Goal: Task Accomplishment & Management: Use online tool/utility

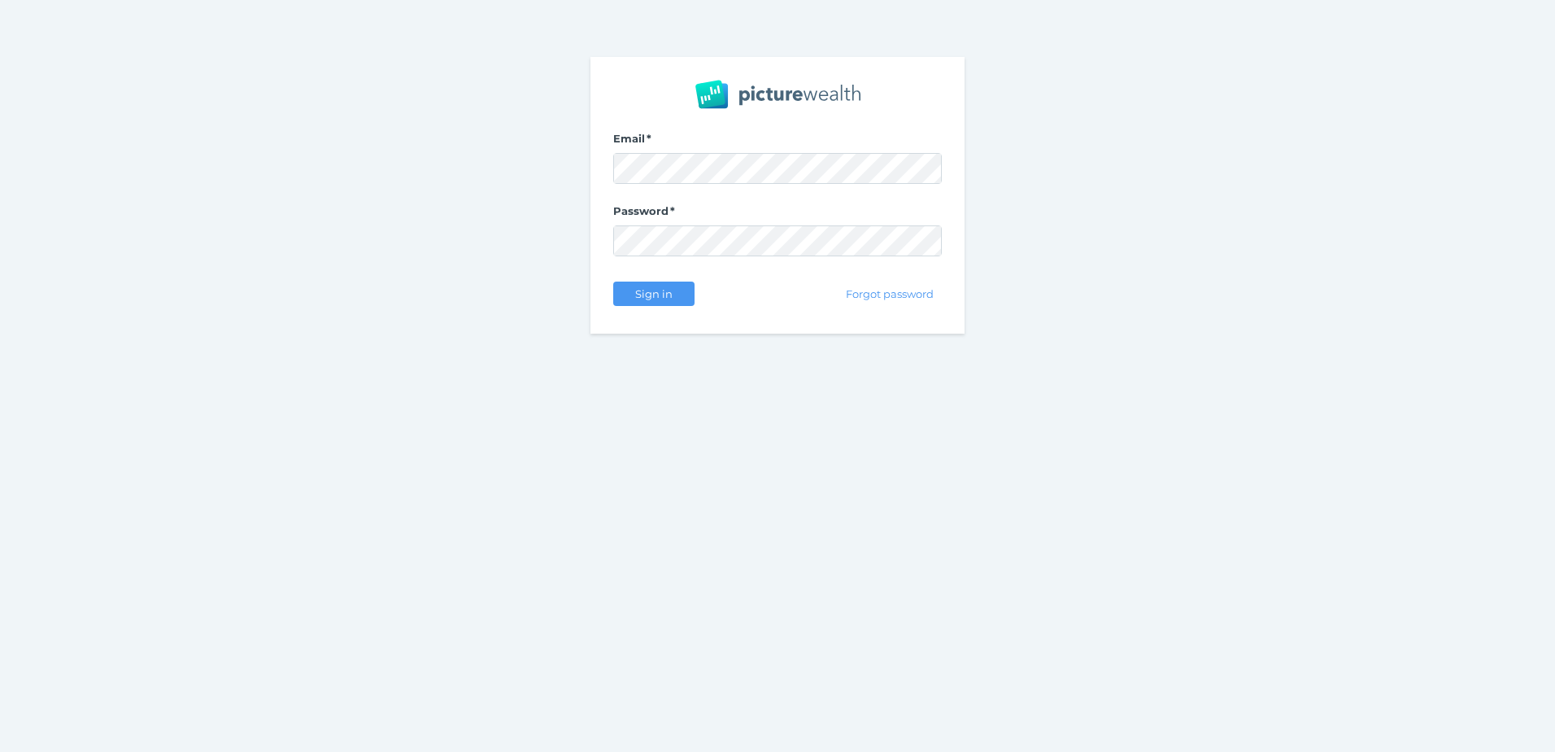
select select "25"
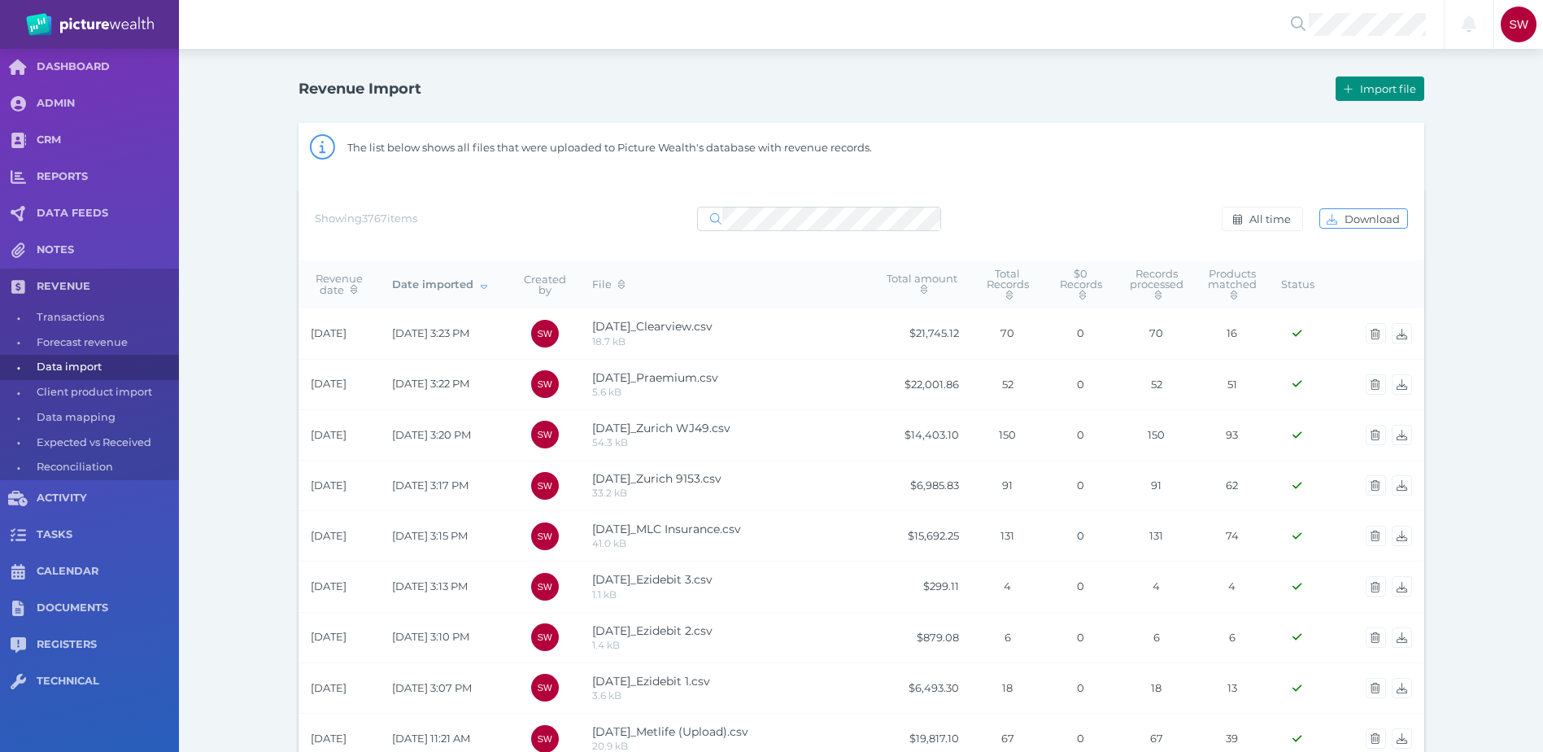
click at [1371, 88] on span "Import file" at bounding box center [1390, 88] width 67 height 13
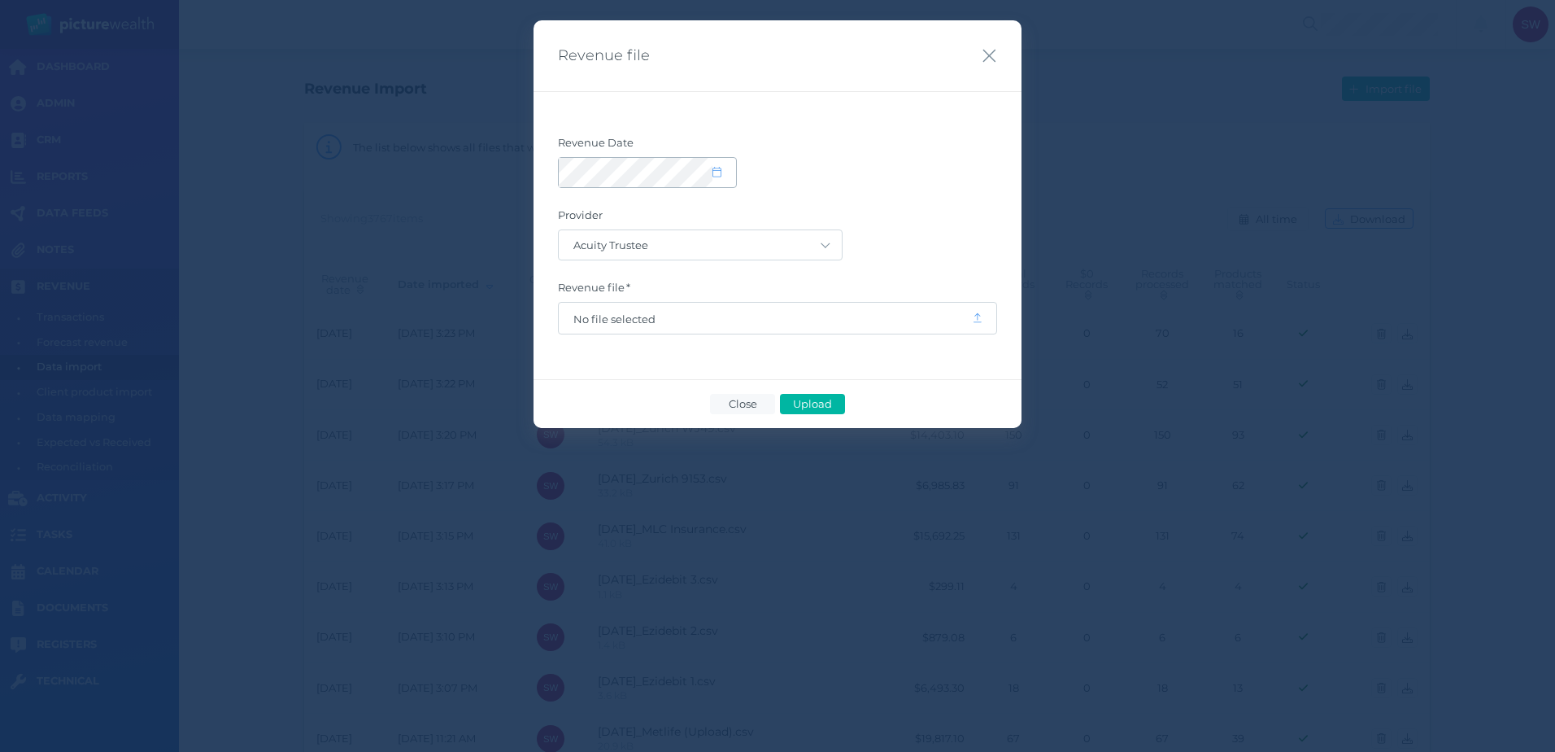
click at [723, 177] on span at bounding box center [725, 173] width 24 height 14
select select "9"
select select "2025"
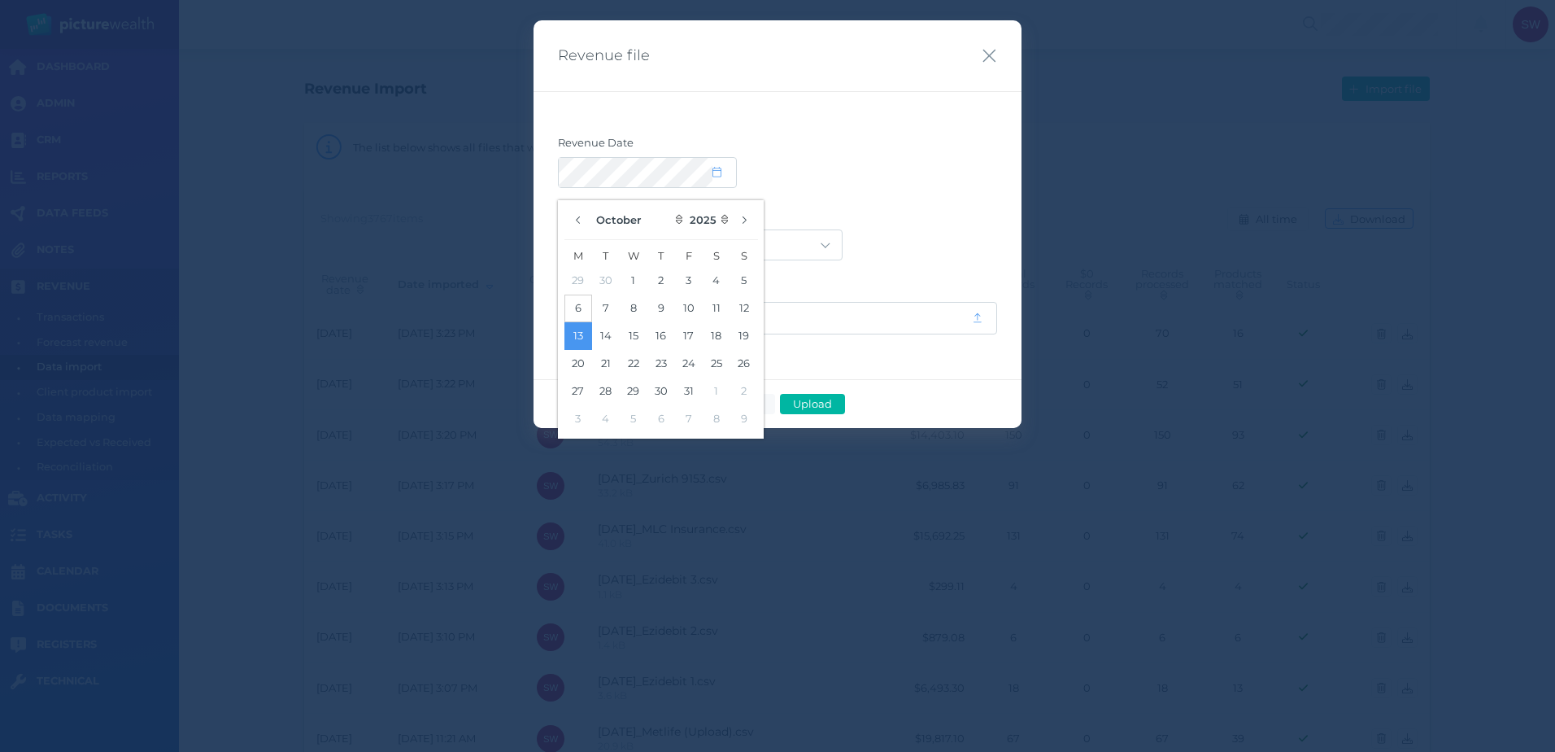
click at [584, 303] on button "6" at bounding box center [578, 308] width 28 height 28
click at [987, 132] on div "Revenue Date Provider Acuity Trustee AIA Australia AMG Super AMP ASGARD Asteron…" at bounding box center [778, 235] width 488 height 288
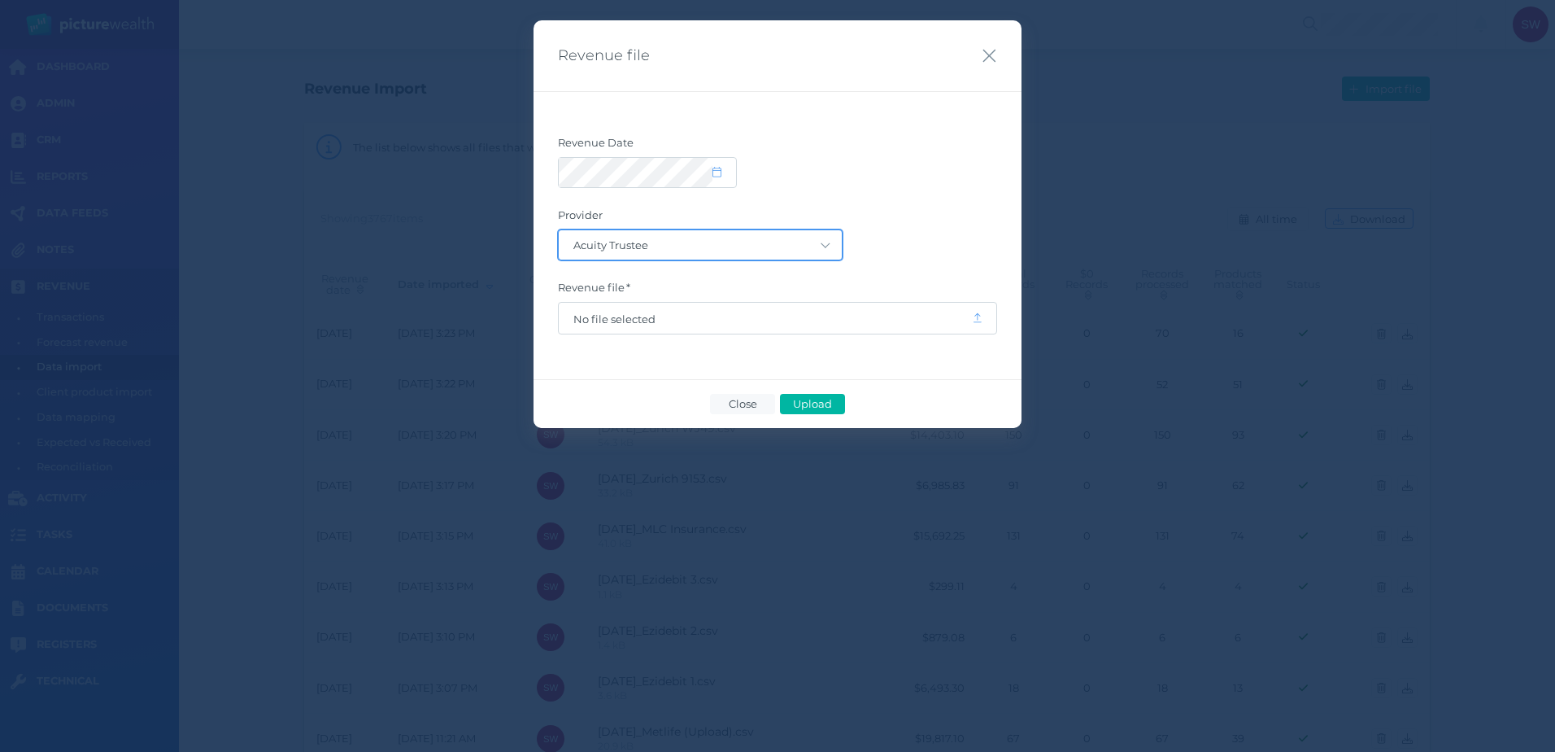
click at [802, 256] on select "Acuity Trustee AIA Australia AMG Super AMP ASGARD Asteron Life Australian Retir…" at bounding box center [700, 244] width 283 height 29
select select "70"
click at [559, 230] on select "Acuity Trustee AIA Australia AMG Super AMP ASGARD Asteron Life Australian Retir…" at bounding box center [700, 244] width 283 height 29
click at [856, 322] on span "No file selected" at bounding box center [765, 318] width 384 height 13
click at [800, 398] on span "Upload" at bounding box center [812, 403] width 53 height 13
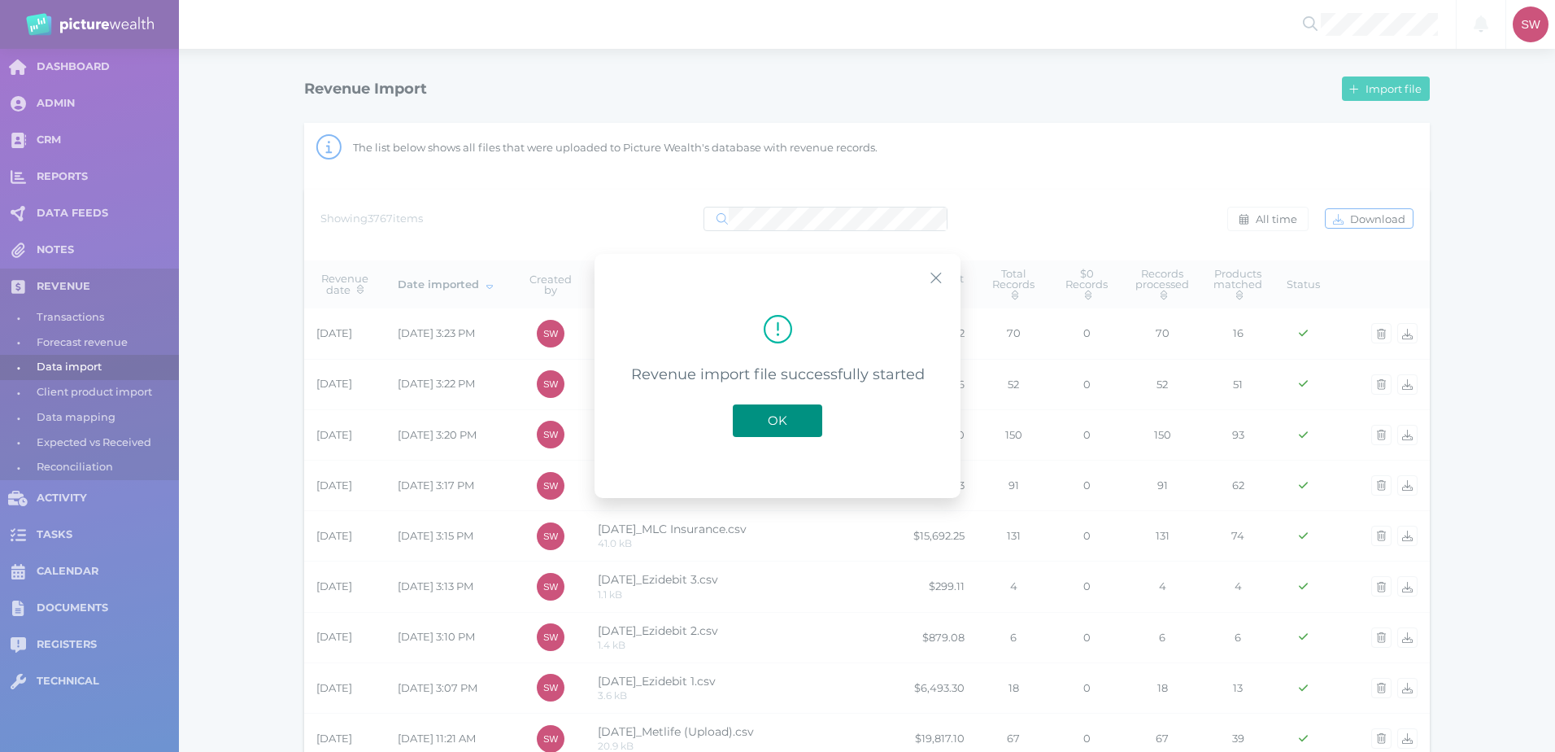
click at [786, 422] on span "OK" at bounding box center [778, 419] width 36 height 15
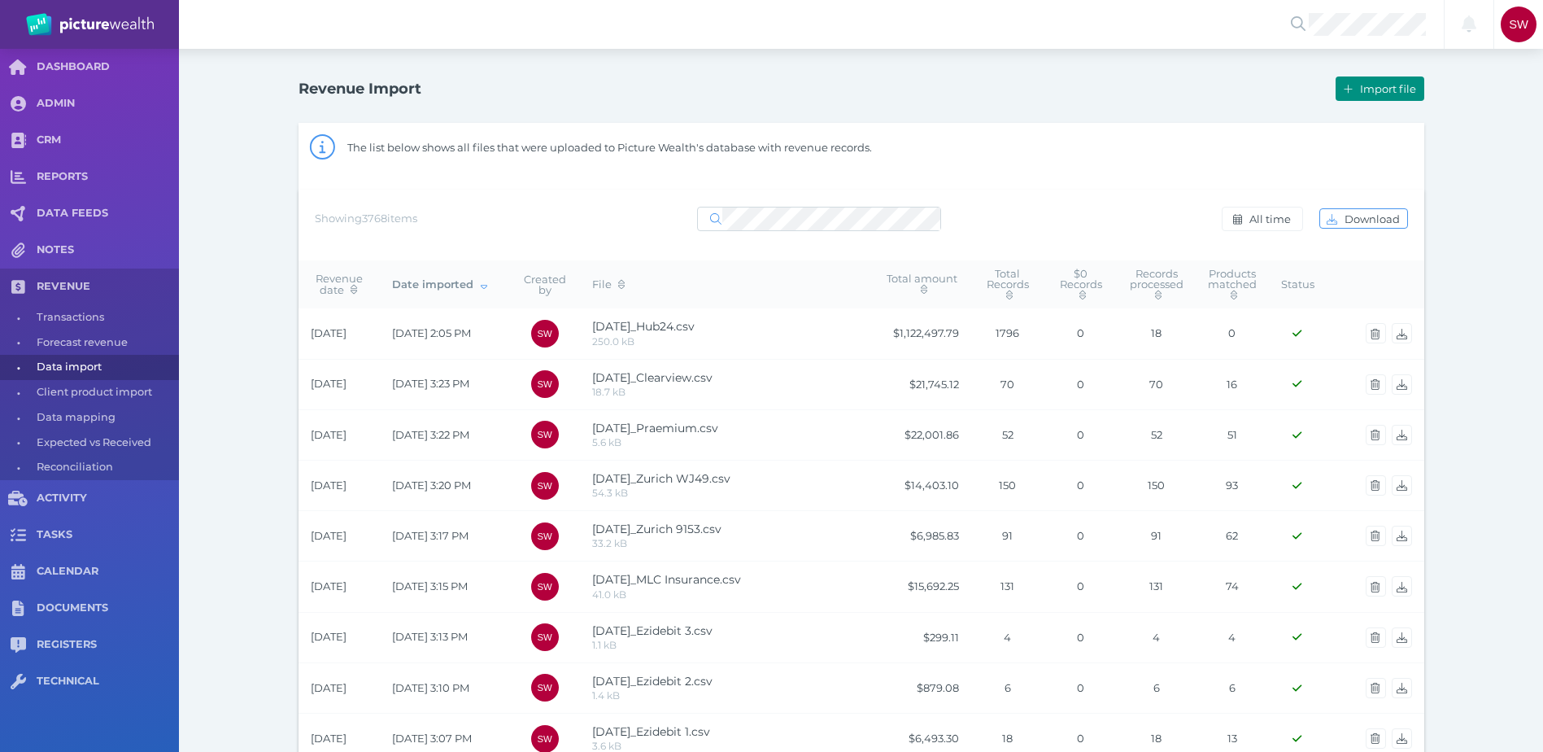
click at [1358, 94] on span "Import file" at bounding box center [1390, 88] width 67 height 13
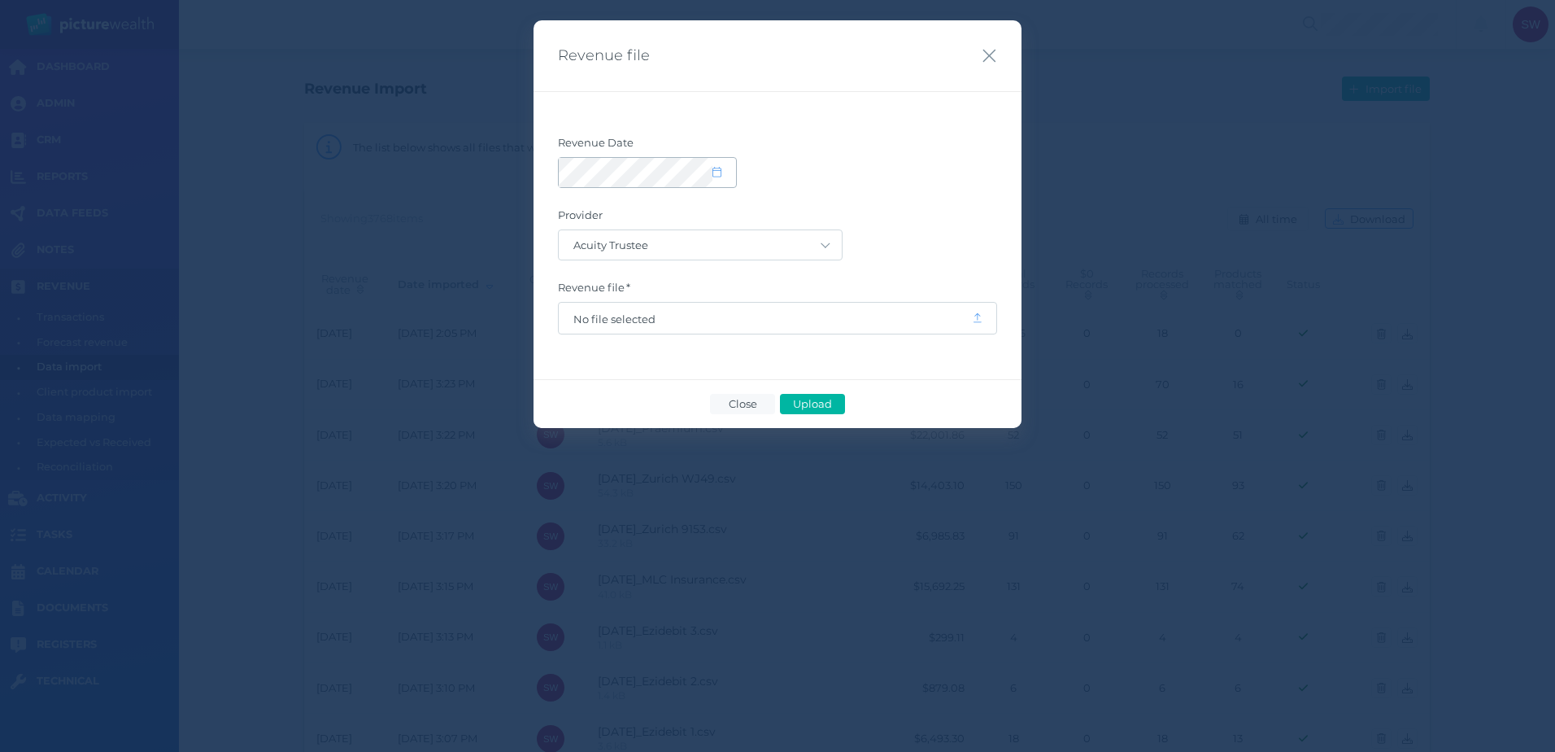
click at [724, 172] on span at bounding box center [725, 173] width 24 height 14
select select "9"
select select "2025"
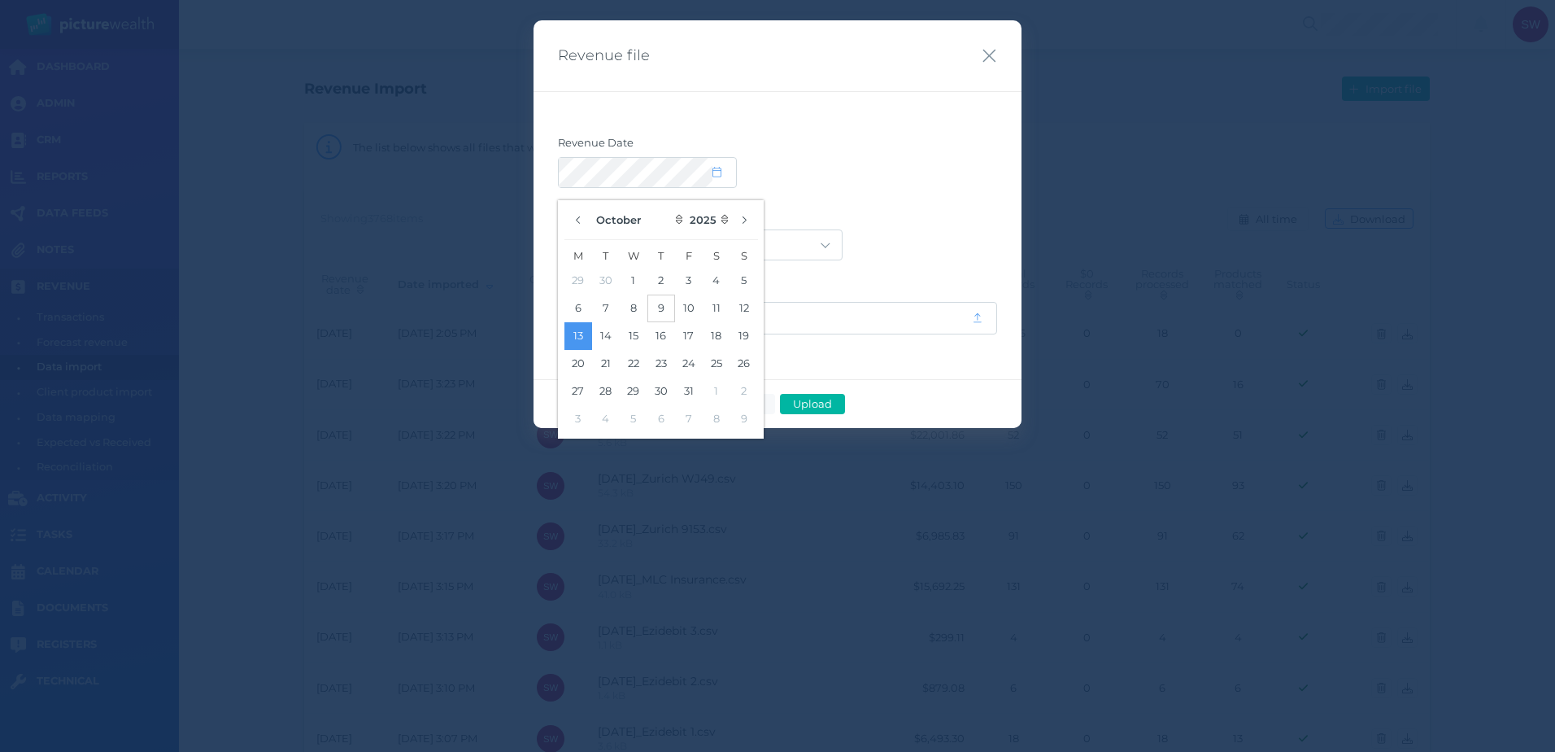
click at [664, 307] on button "9" at bounding box center [661, 308] width 28 height 28
click at [899, 211] on label "Provider" at bounding box center [777, 218] width 439 height 21
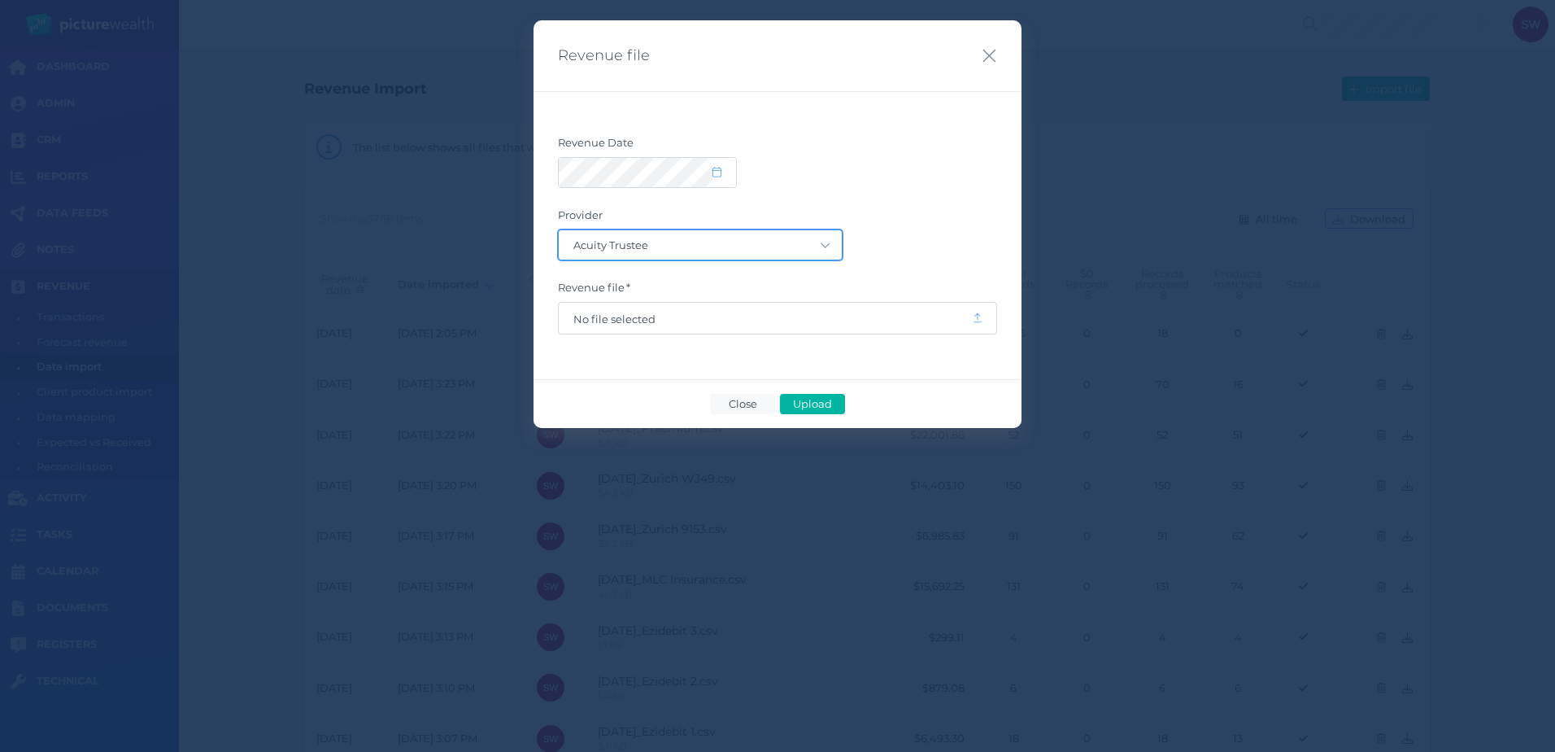
click at [830, 249] on select "Acuity Trustee AIA Australia AMG Super AMP ASGARD Asteron Life Australian Retir…" at bounding box center [700, 244] width 283 height 29
click at [559, 230] on select "Acuity Trustee AIA Australia AMG Super AMP ASGARD Asteron Life Australian Retir…" at bounding box center [700, 244] width 283 height 29
click at [595, 325] on span "No file selected" at bounding box center [765, 318] width 413 height 31
click at [596, 321] on span "No file selected" at bounding box center [765, 318] width 384 height 13
click at [718, 245] on select "Acuity Trustee AIA Australia AMG Super AMP ASGARD Asteron Life Australian Retir…" at bounding box center [700, 244] width 283 height 29
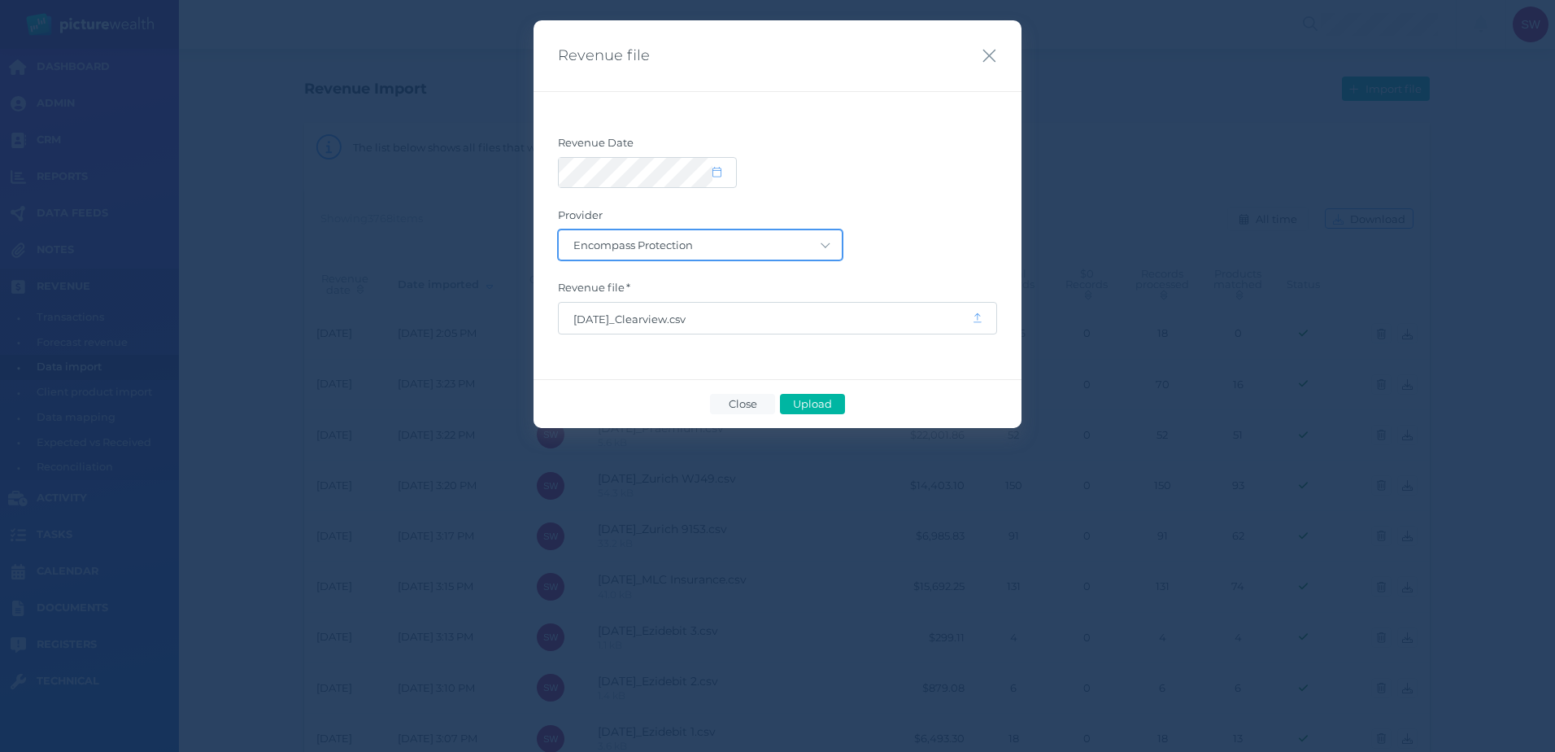
select select "64"
click at [559, 230] on select "Acuity Trustee AIA Australia AMG Super AMP ASGARD Asteron Life Australian Retir…" at bounding box center [700, 244] width 283 height 29
click at [828, 399] on span "Upload" at bounding box center [812, 403] width 53 height 13
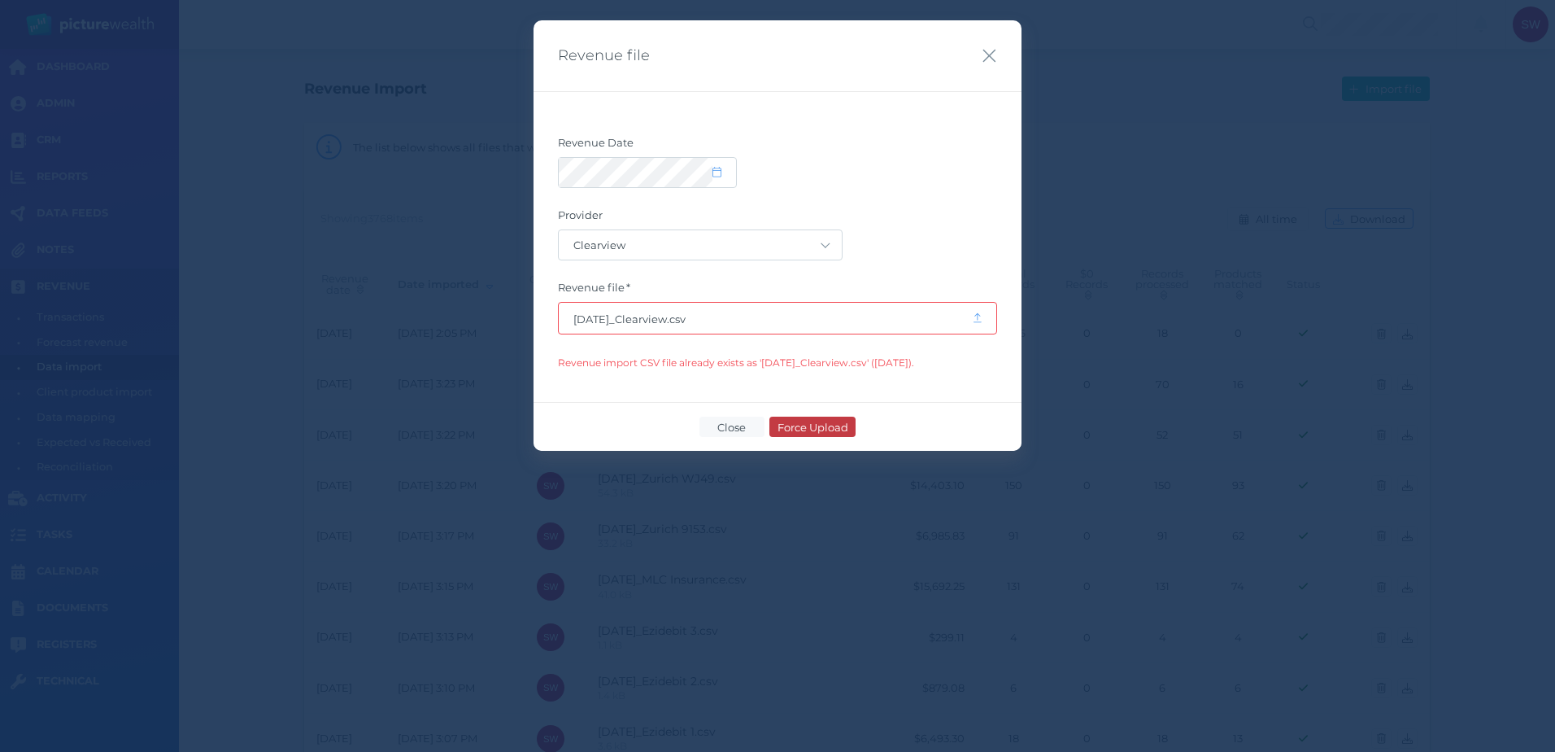
click at [738, 421] on span "Close" at bounding box center [732, 427] width 42 height 13
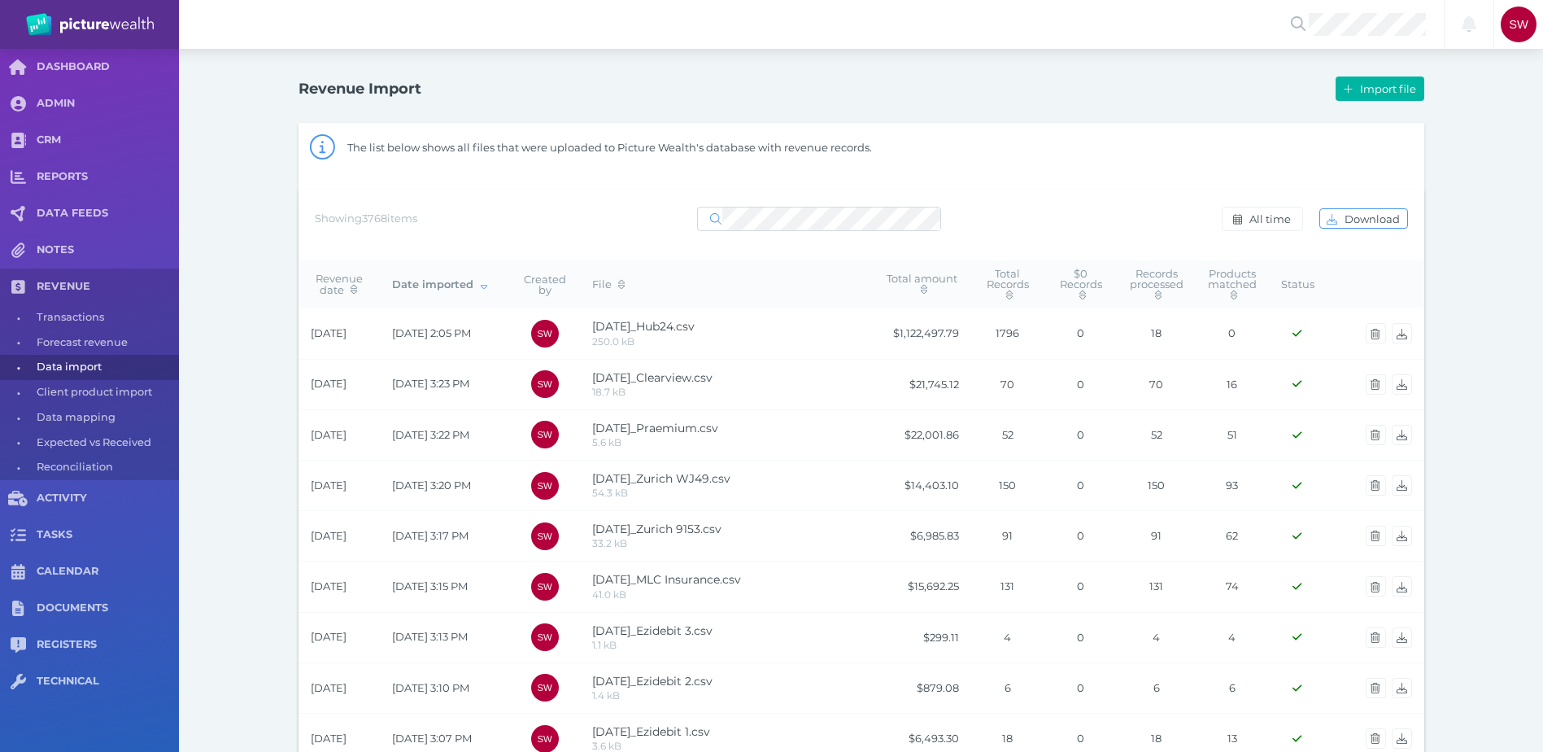
click at [1368, 76] on div "Import file" at bounding box center [1142, 89] width 563 height 34
click at [1366, 85] on span "Import file" at bounding box center [1390, 88] width 67 height 13
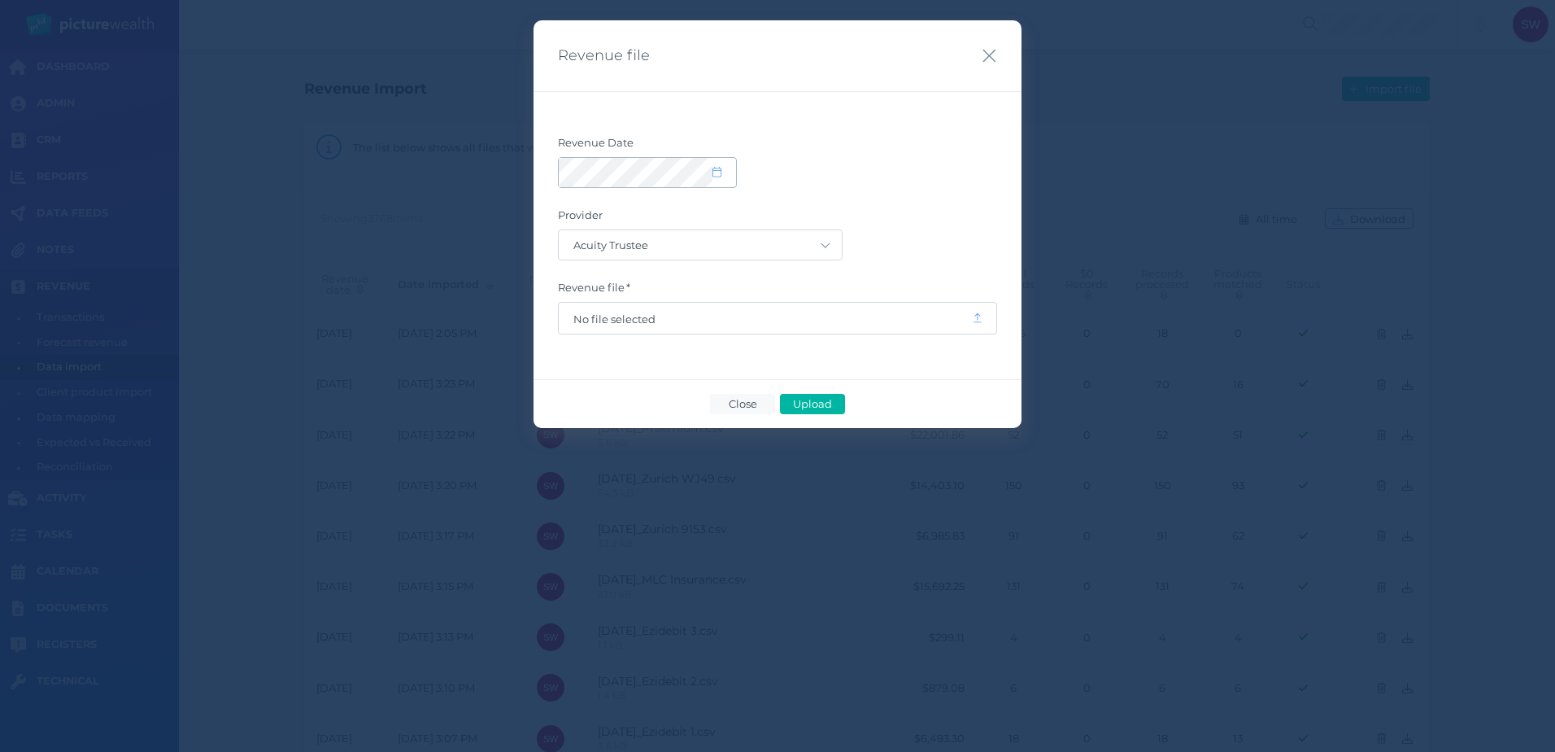
click at [721, 163] on div at bounding box center [647, 172] width 177 height 29
click at [720, 169] on icon at bounding box center [717, 172] width 9 height 11
select select "9"
select select "2025"
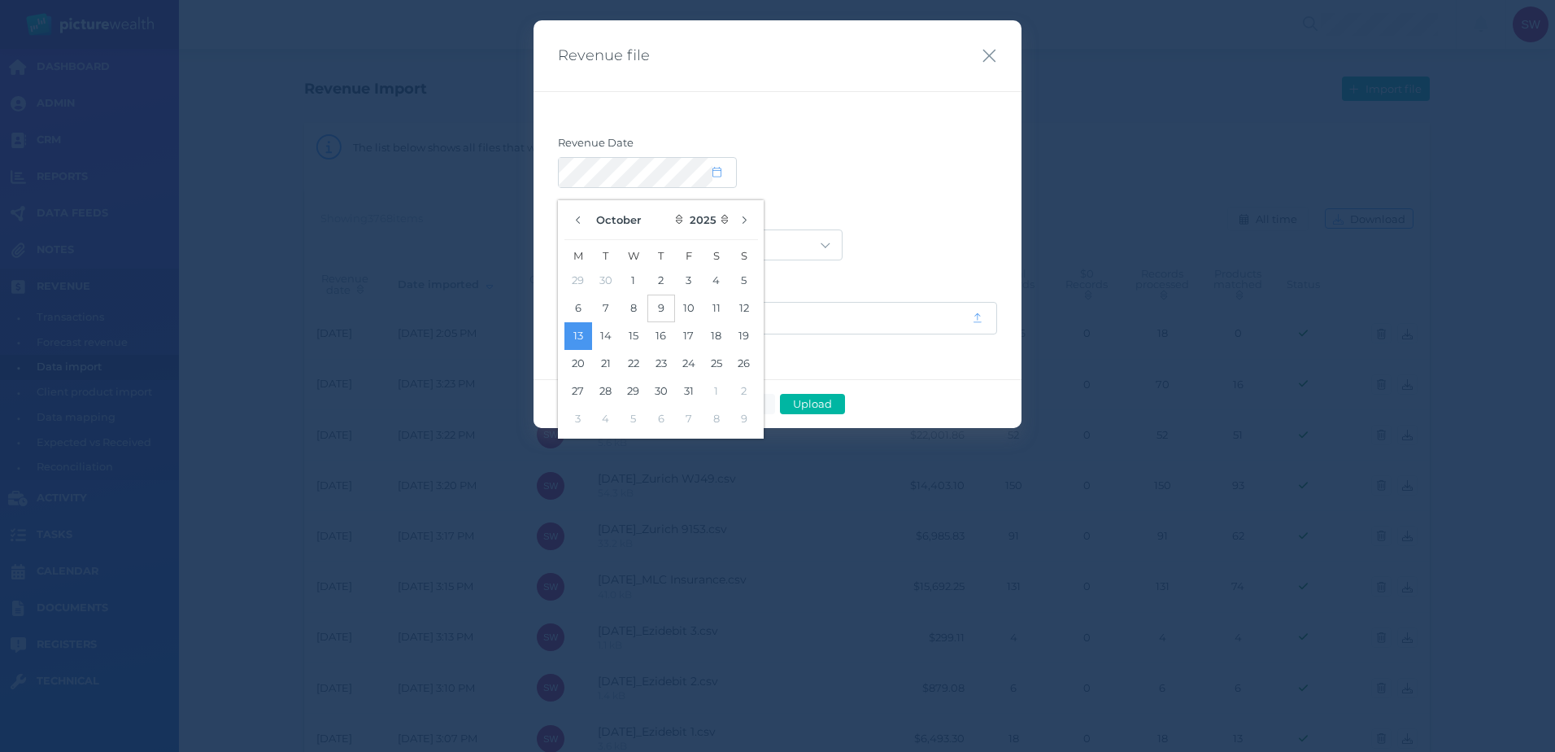
click at [669, 307] on button "9" at bounding box center [661, 308] width 28 height 28
click at [797, 215] on label "Provider" at bounding box center [777, 218] width 439 height 21
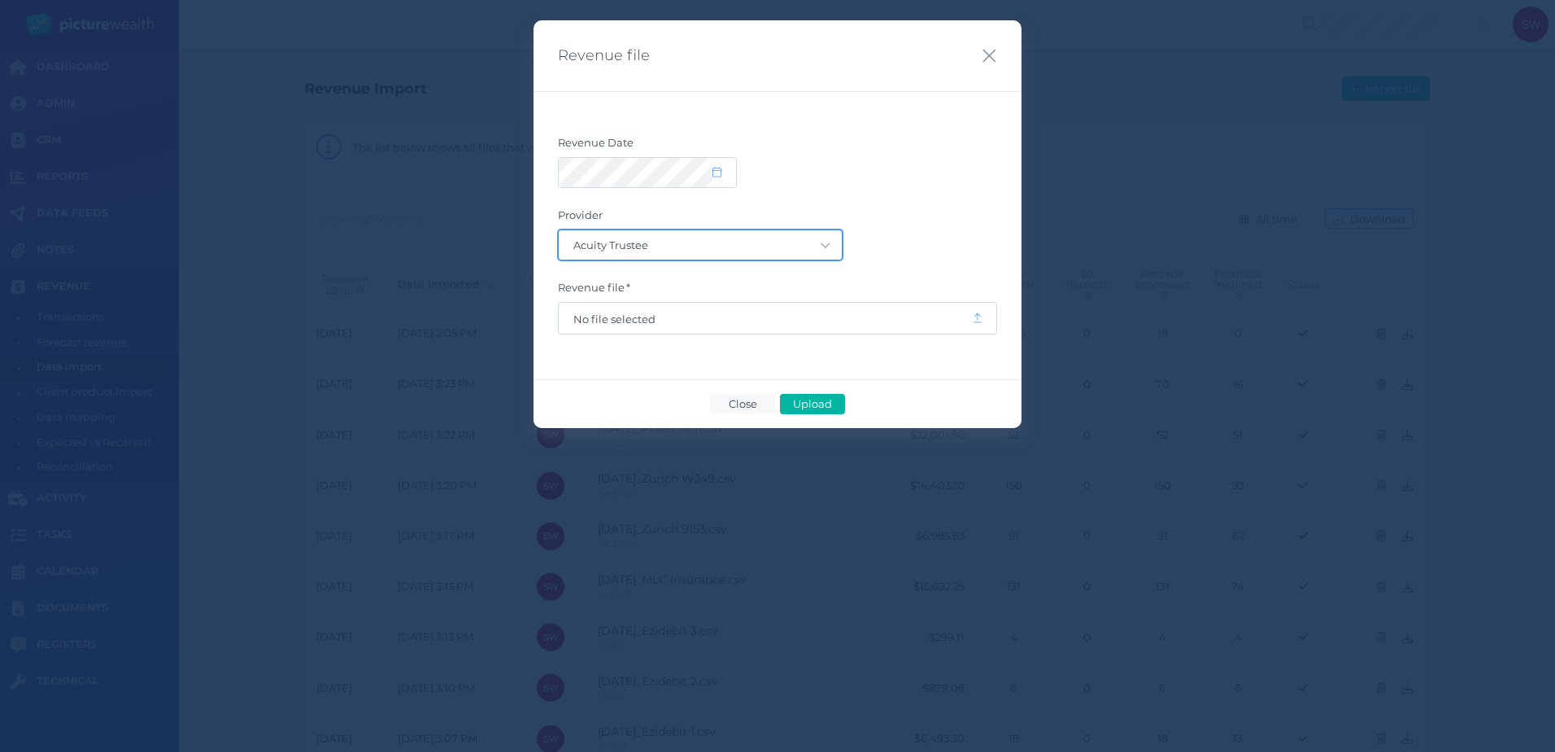
click at [790, 243] on select "Acuity Trustee AIA Australia AMG Super AMP ASGARD Asteron Life Australian Retir…" at bounding box center [700, 244] width 283 height 29
select select "68"
click at [559, 230] on select "Acuity Trustee AIA Australia AMG Super AMP ASGARD Asteron Life Australian Retir…" at bounding box center [700, 244] width 283 height 29
click at [641, 316] on span "No file selected" at bounding box center [765, 318] width 384 height 13
click at [843, 395] on button "Upload" at bounding box center [812, 404] width 65 height 20
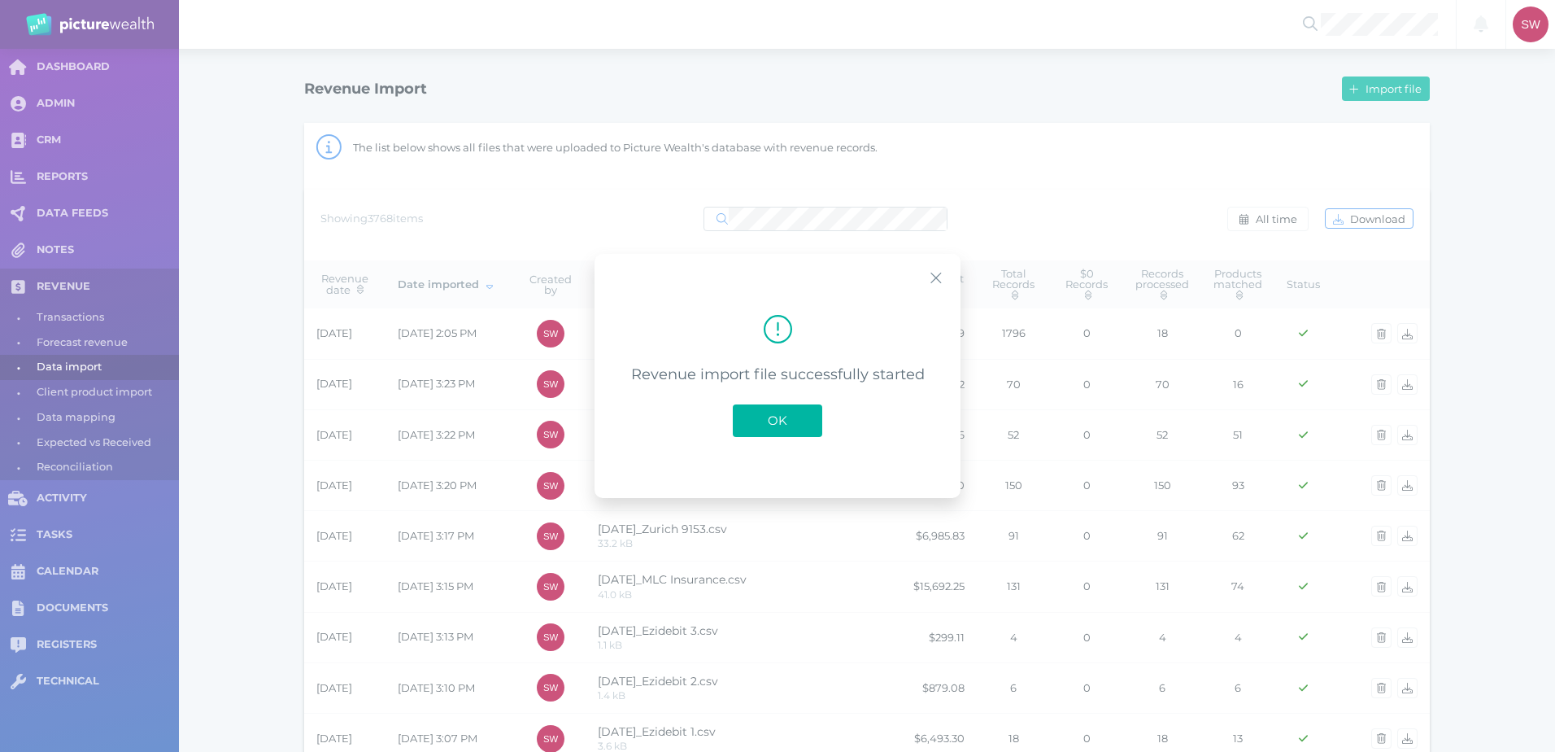
click at [806, 414] on button "OK" at bounding box center [777, 420] width 89 height 33
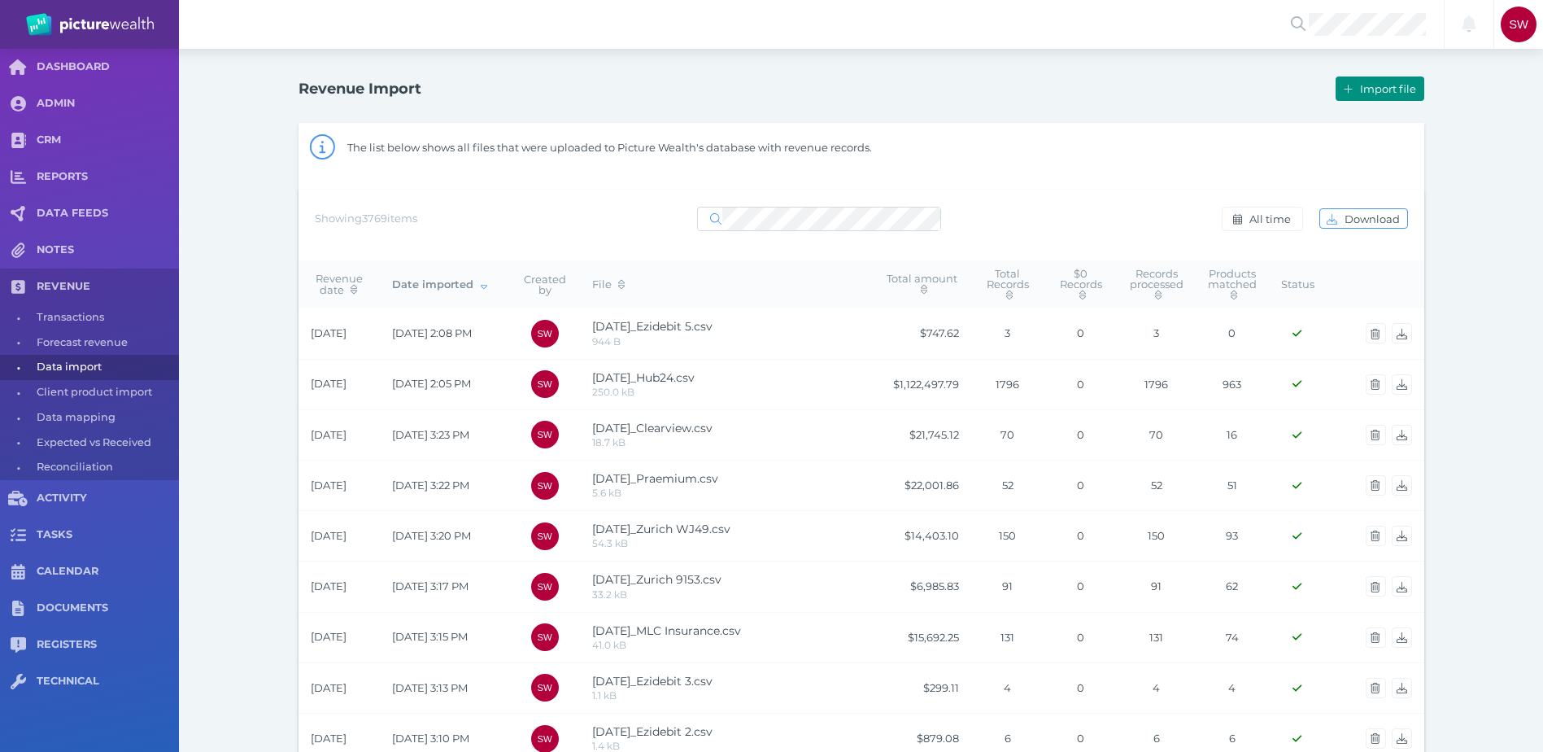
click at [1388, 86] on span "Import file" at bounding box center [1390, 88] width 67 height 13
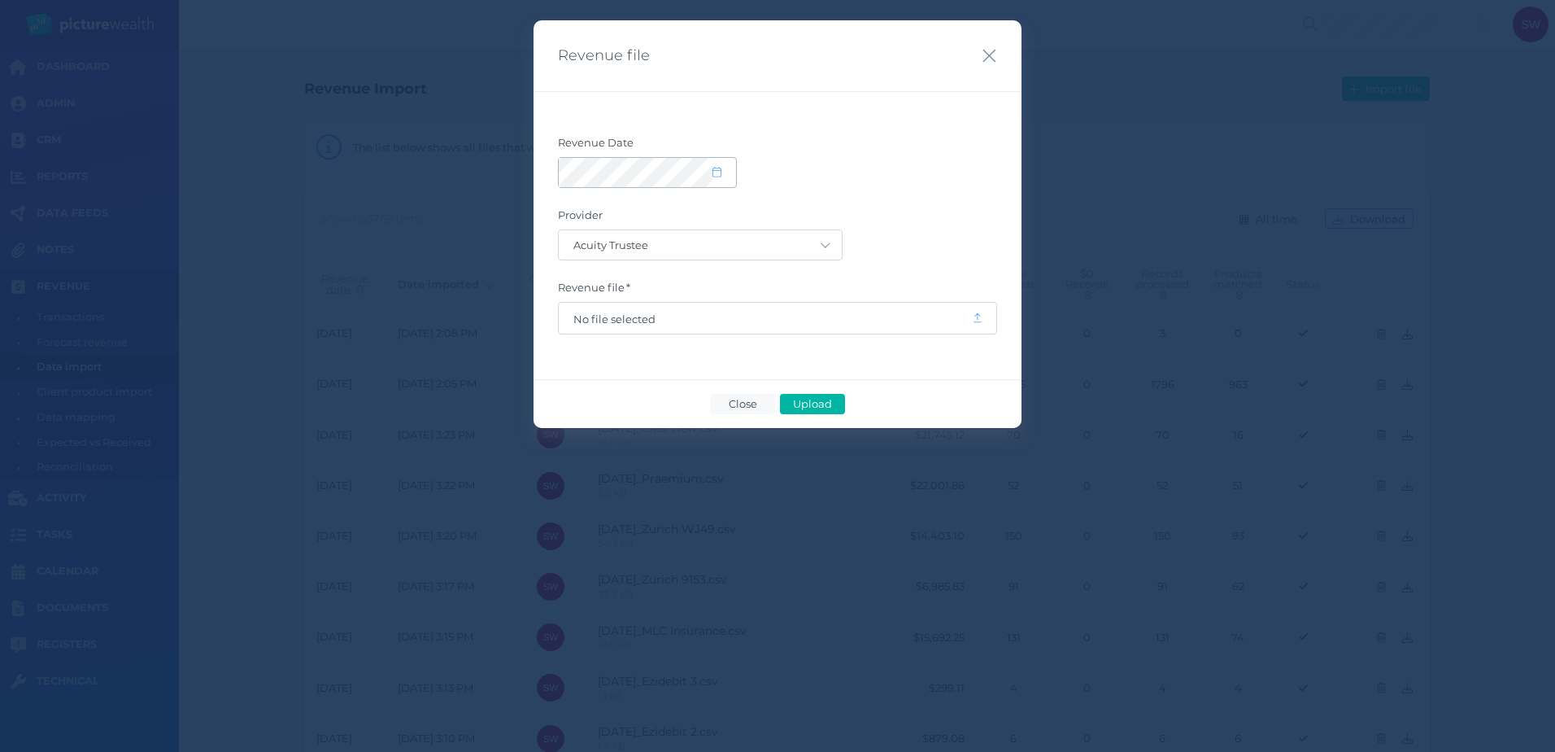
click at [721, 175] on icon at bounding box center [717, 172] width 9 height 11
select select "9"
select select "2025"
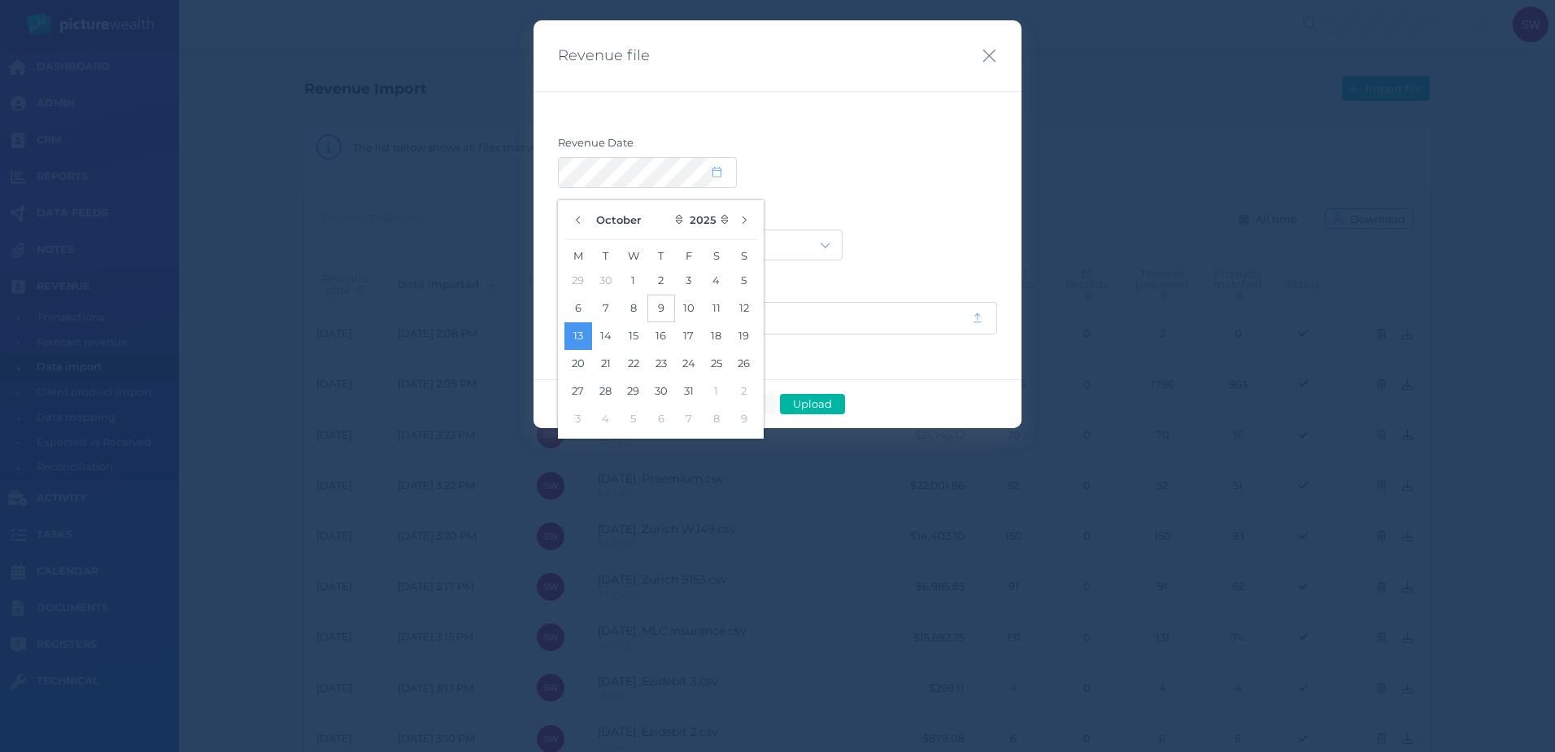
click at [664, 309] on button "9" at bounding box center [661, 308] width 28 height 28
click at [950, 200] on form "Revenue Date Provider Acuity Trustee AIA Australia AMG Super AMP ASGARD Asteron…" at bounding box center [777, 235] width 439 height 198
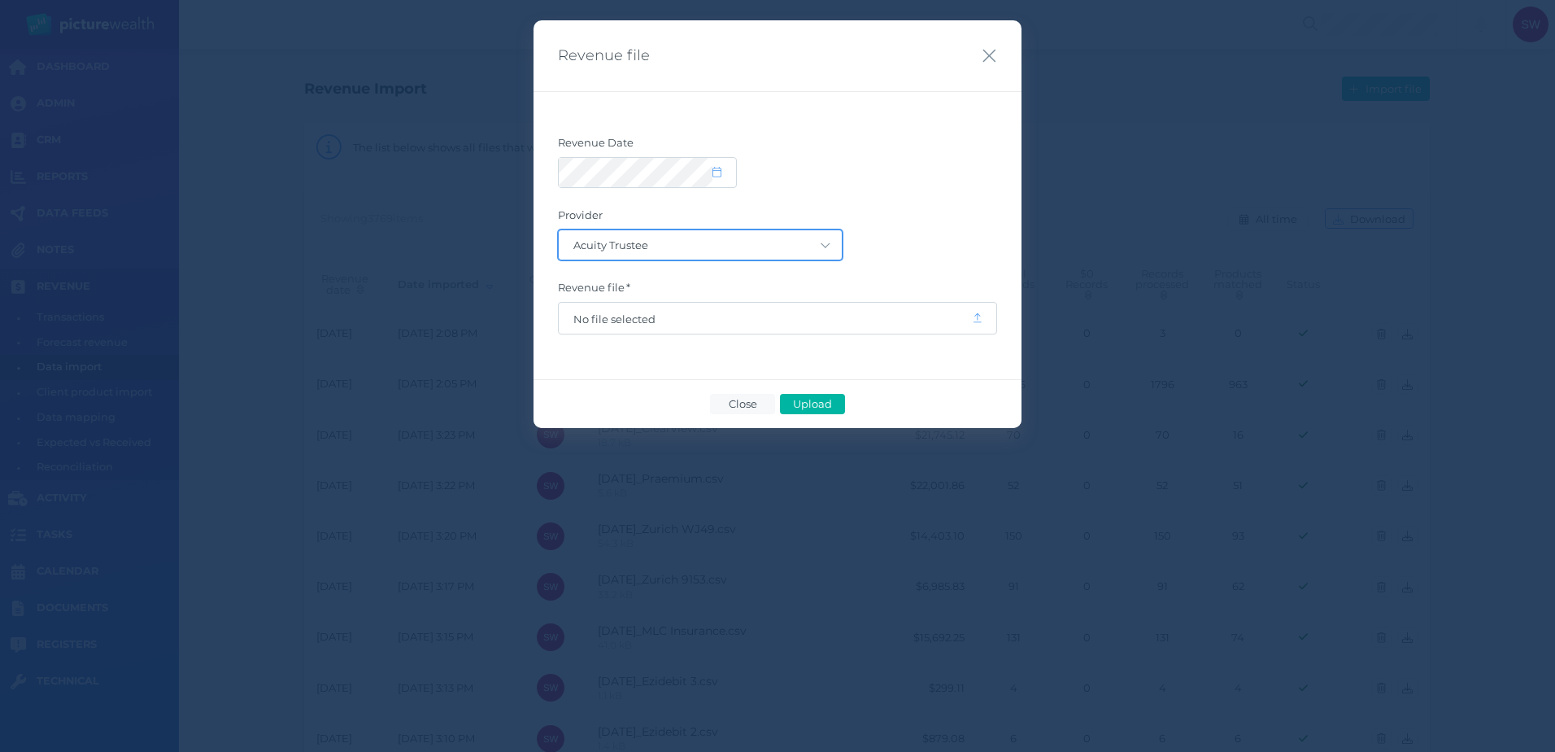
click at [808, 246] on select "Acuity Trustee AIA Australia AMG Super AMP ASGARD Asteron Life Australian Retir…" at bounding box center [700, 244] width 283 height 29
select select "5"
click at [559, 230] on select "Acuity Trustee AIA Australia AMG Super AMP ASGARD Asteron Life Australian Retir…" at bounding box center [700, 244] width 283 height 29
click at [796, 303] on span "No file selected" at bounding box center [765, 318] width 413 height 31
click at [787, 318] on span "No file selected" at bounding box center [765, 318] width 384 height 13
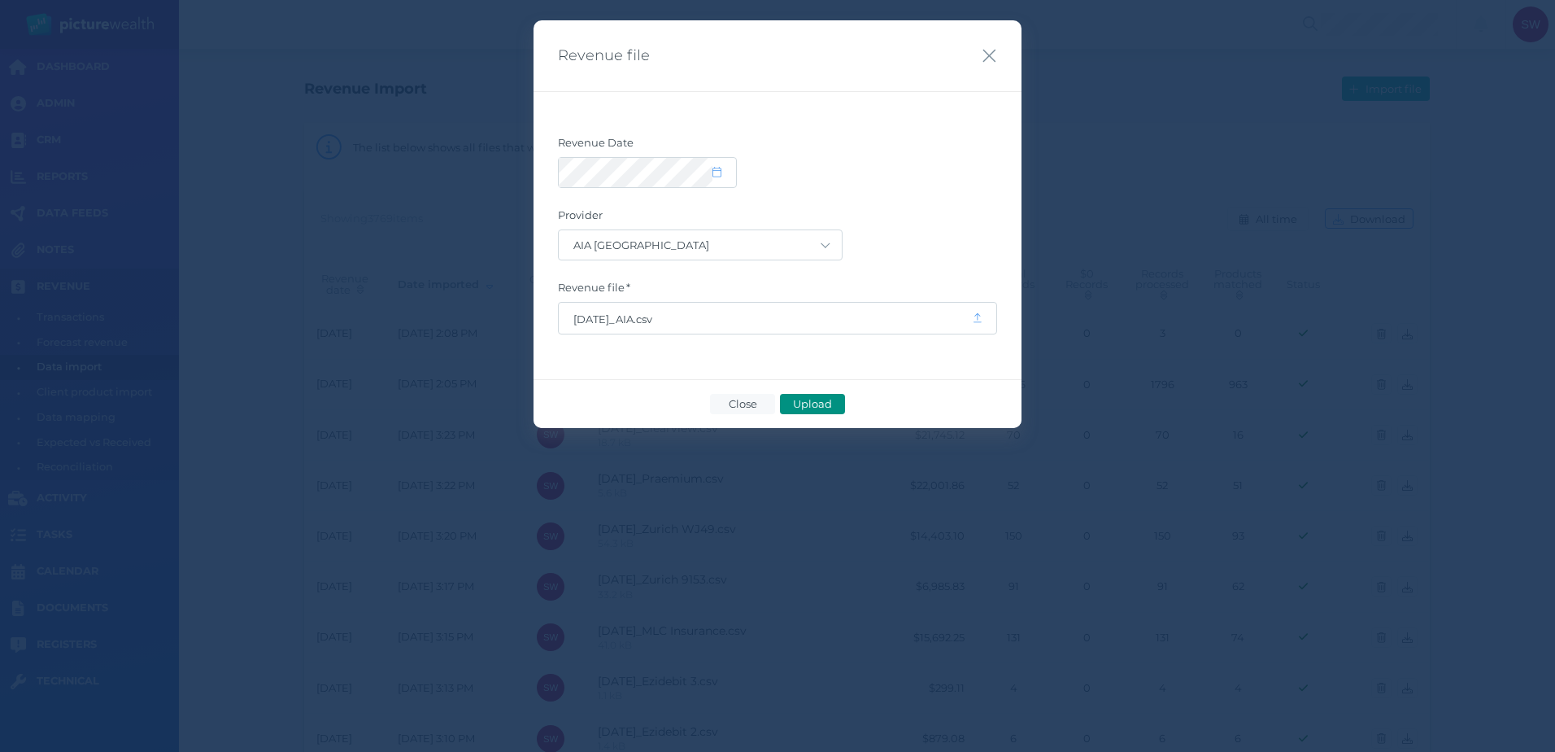
click at [802, 397] on span "Upload" at bounding box center [812, 403] width 53 height 13
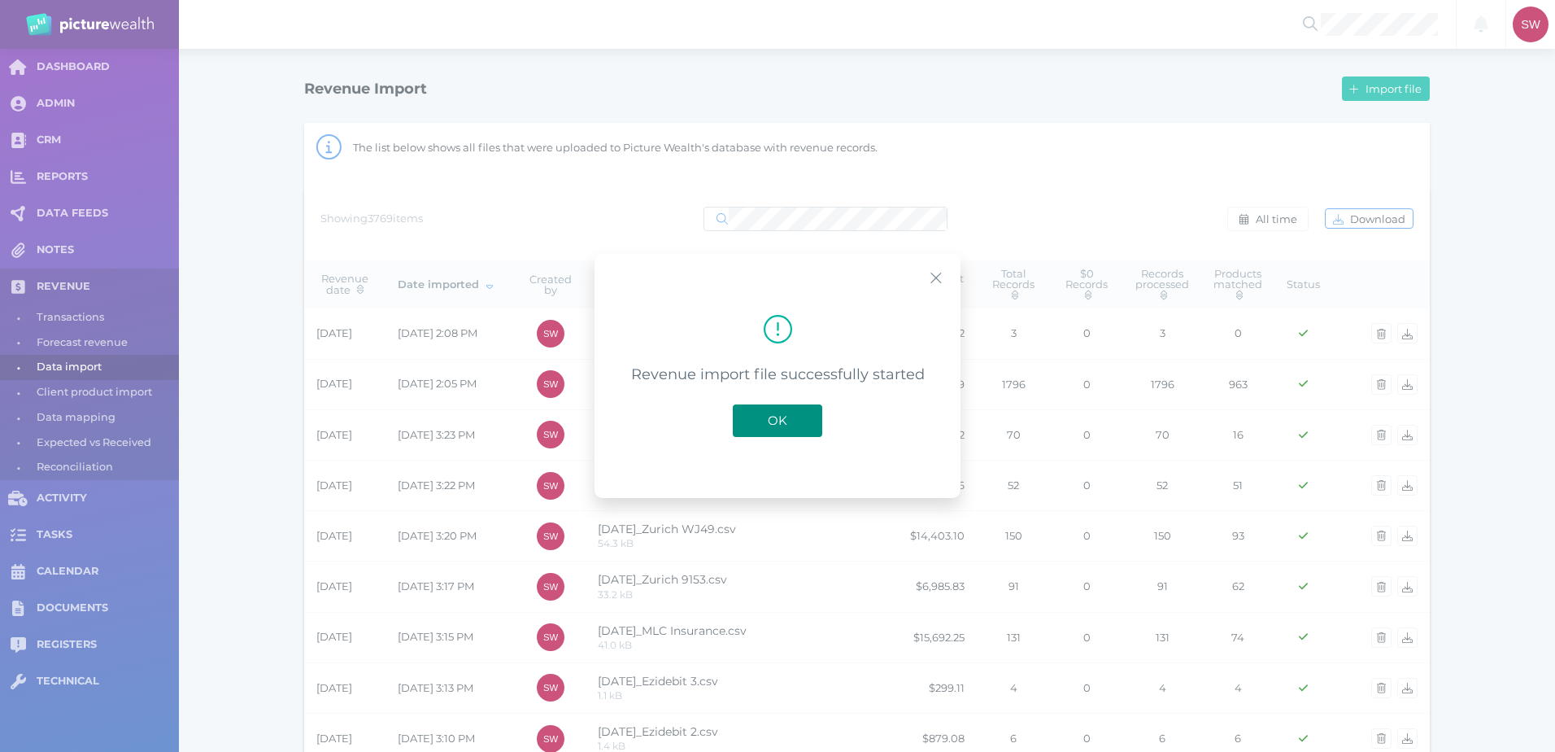
click at [808, 404] on button "OK" at bounding box center [777, 420] width 89 height 33
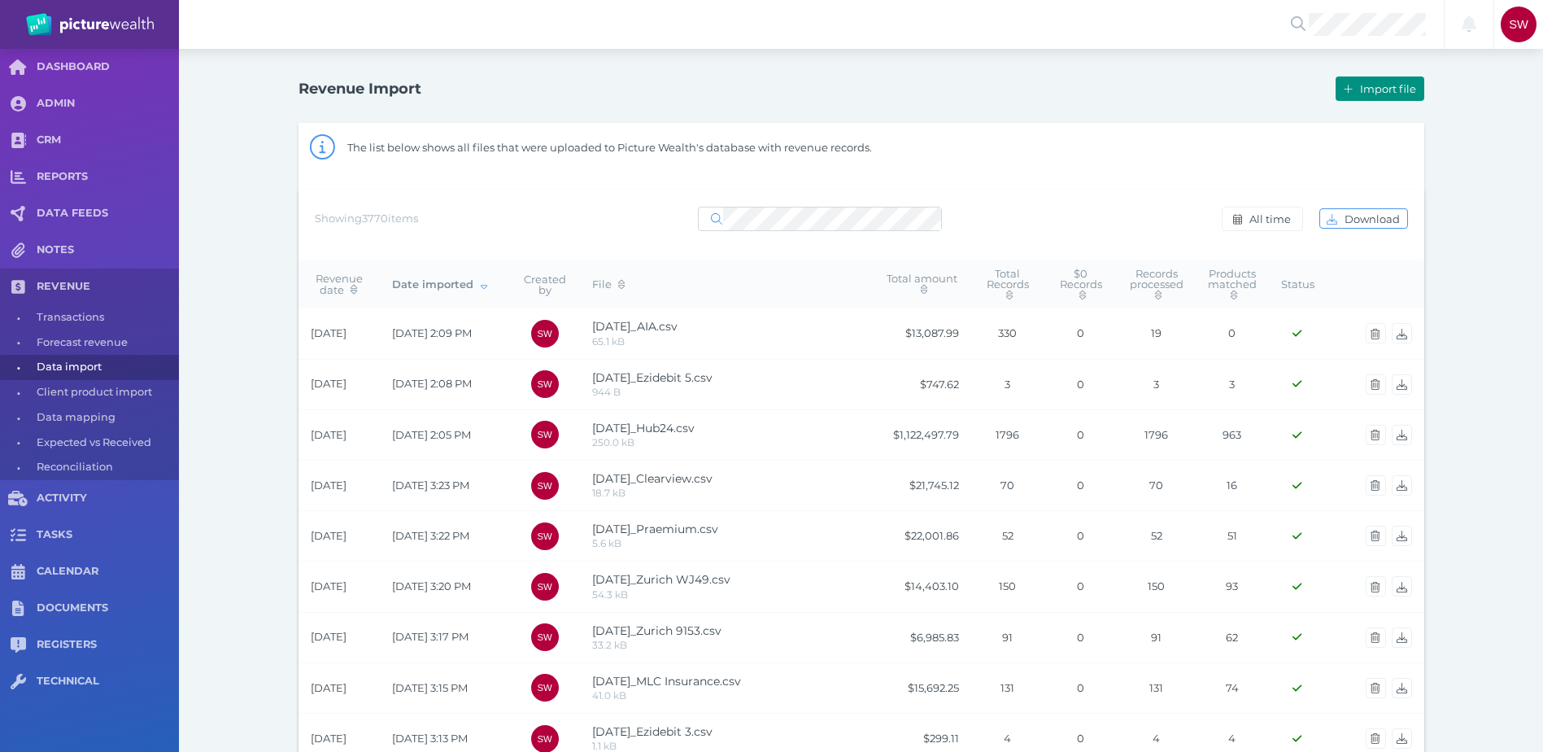
click at [1360, 94] on span "Import file" at bounding box center [1390, 88] width 67 height 13
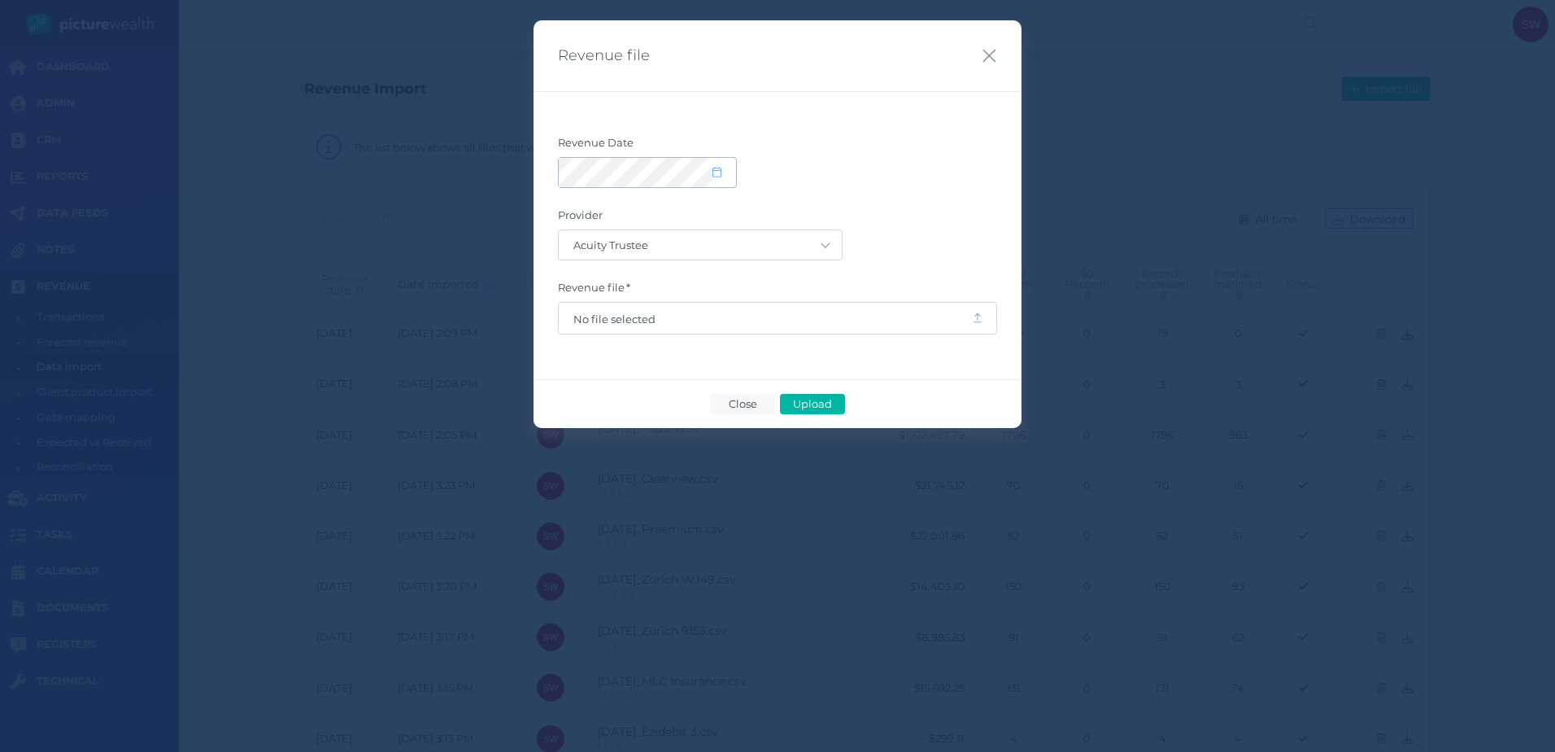
click at [721, 177] on span at bounding box center [725, 173] width 24 height 14
select select "9"
select select "2025"
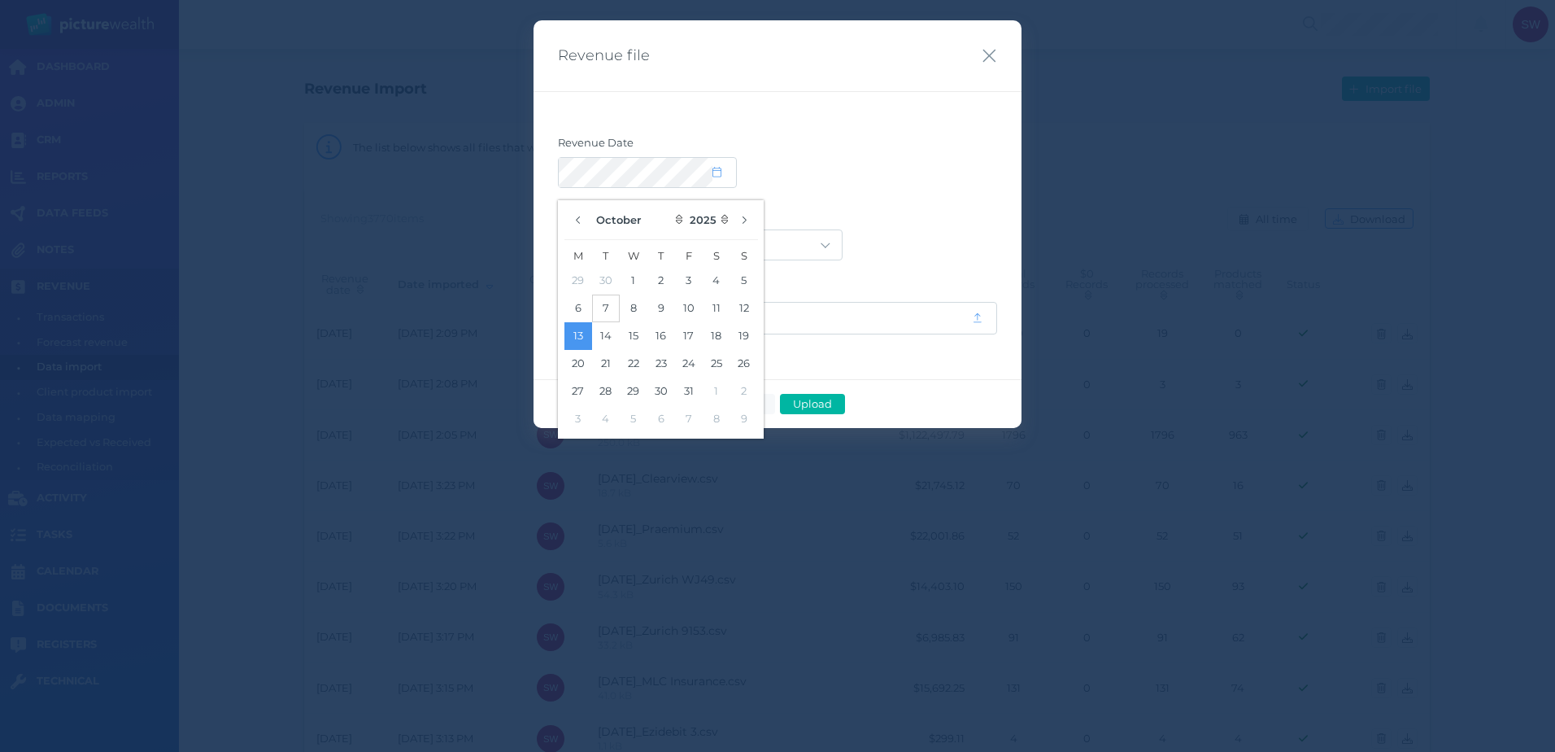
click at [612, 307] on button "7" at bounding box center [606, 308] width 28 height 28
click at [960, 141] on label "Revenue Date" at bounding box center [777, 146] width 439 height 21
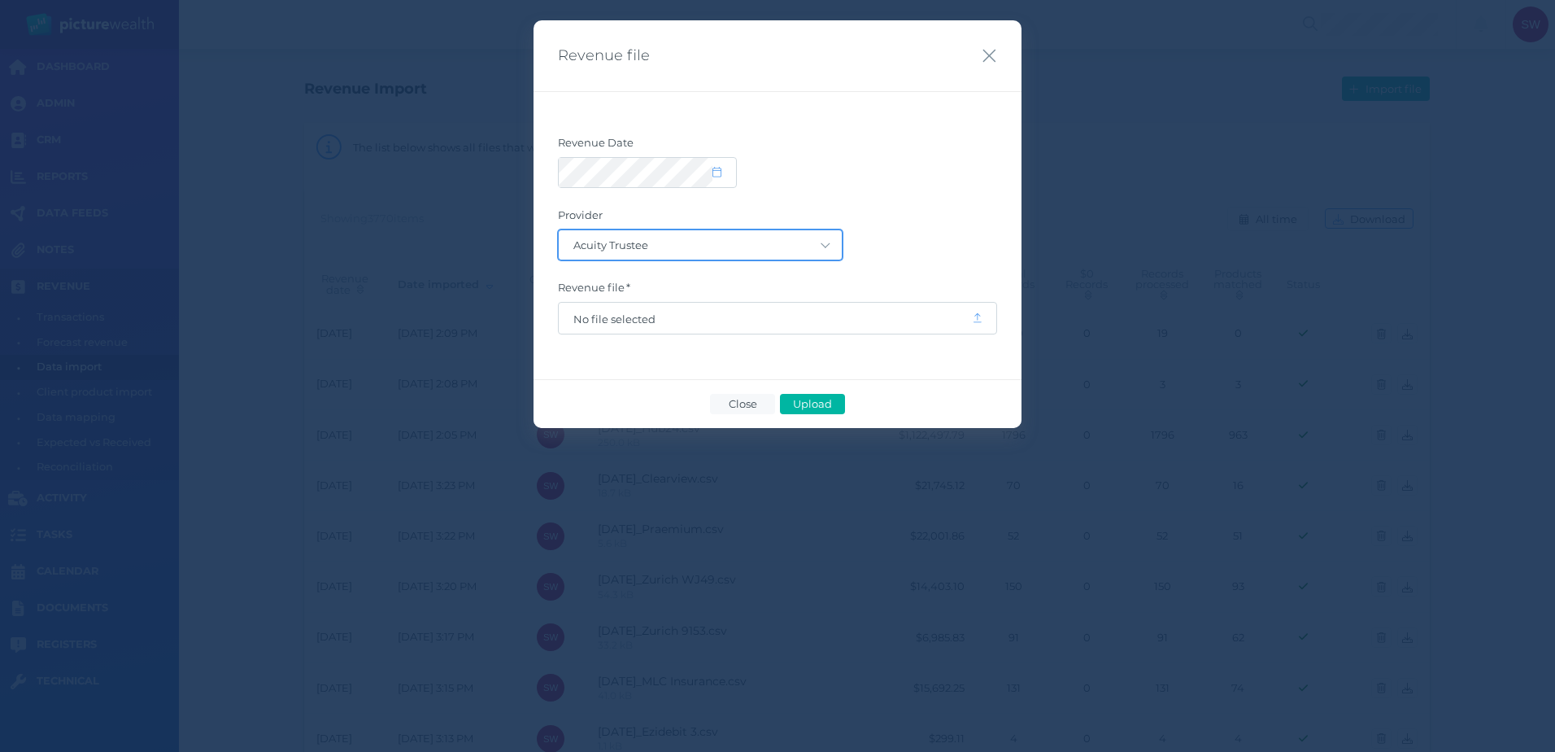
click at [804, 247] on select "Acuity Trustee AIA Australia AMG Super AMP ASGARD Asteron Life Australian Retir…" at bounding box center [700, 244] width 283 height 29
select select "34"
click at [559, 230] on select "Acuity Trustee AIA Australia AMG Super AMP ASGARD Asteron Life Australian Retir…" at bounding box center [700, 244] width 283 height 29
click at [835, 313] on span "No file selected" at bounding box center [765, 318] width 384 height 13
click at [822, 403] on span "Upload" at bounding box center [812, 403] width 53 height 13
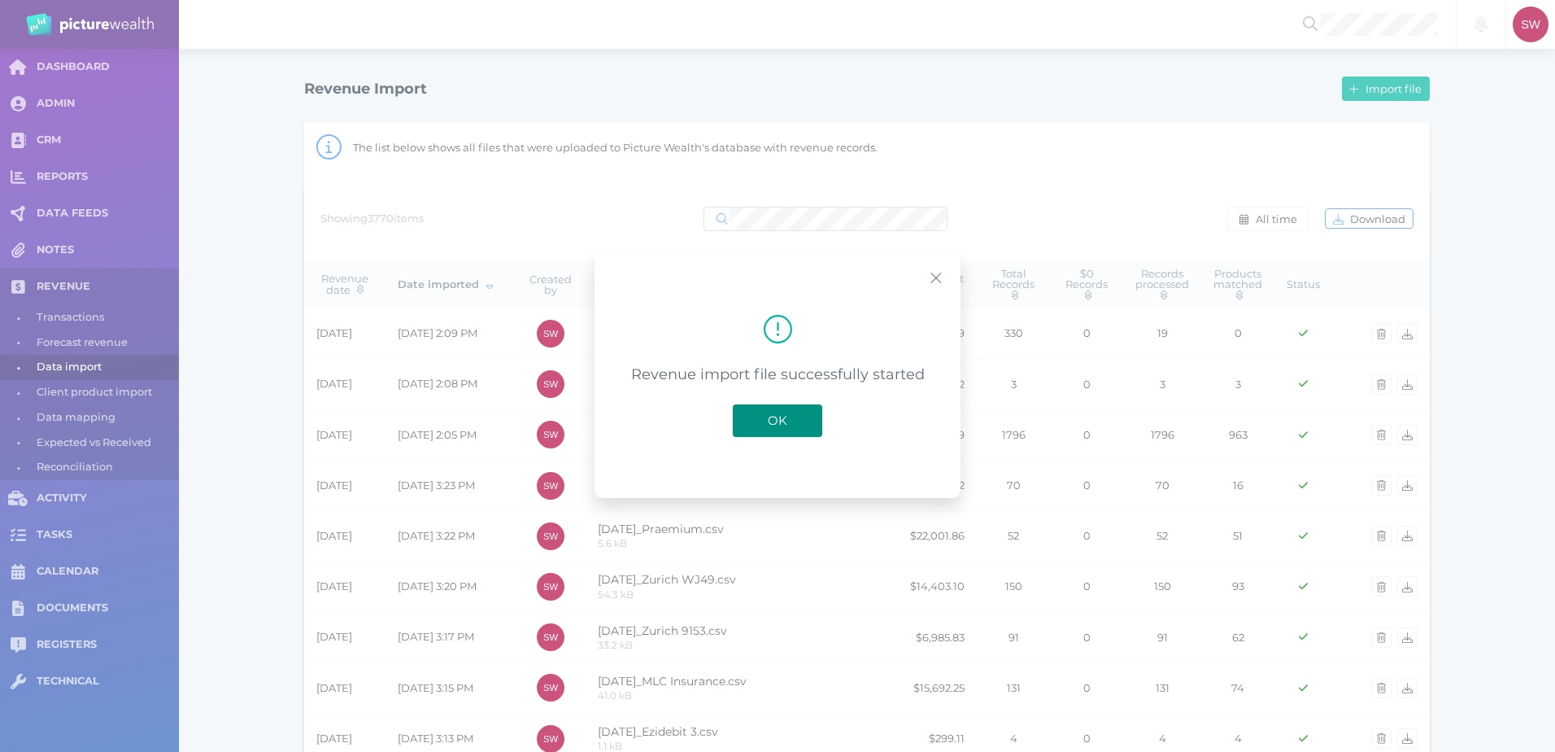
click at [815, 411] on button "OK" at bounding box center [777, 420] width 89 height 33
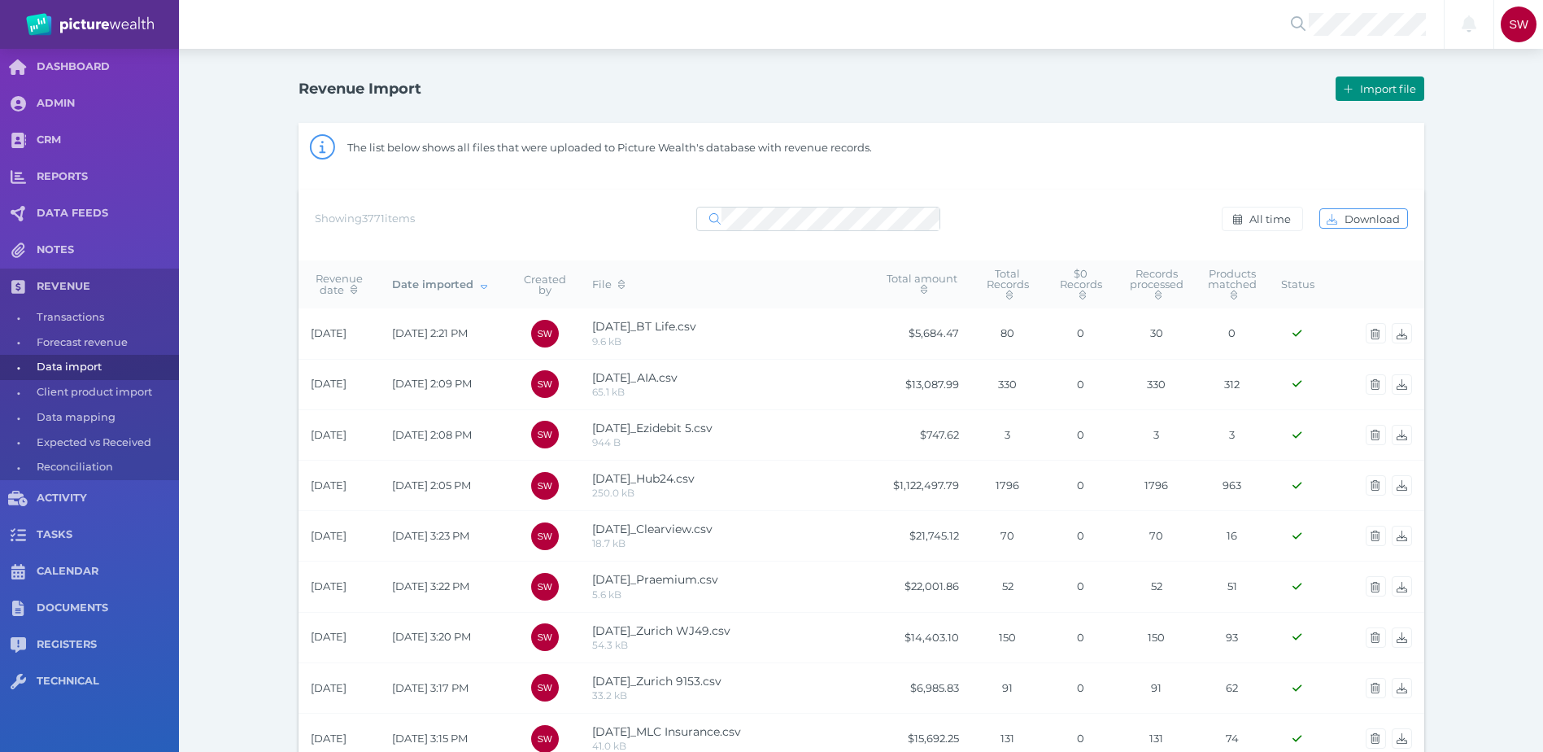
click at [1407, 90] on span "Import file" at bounding box center [1390, 88] width 67 height 13
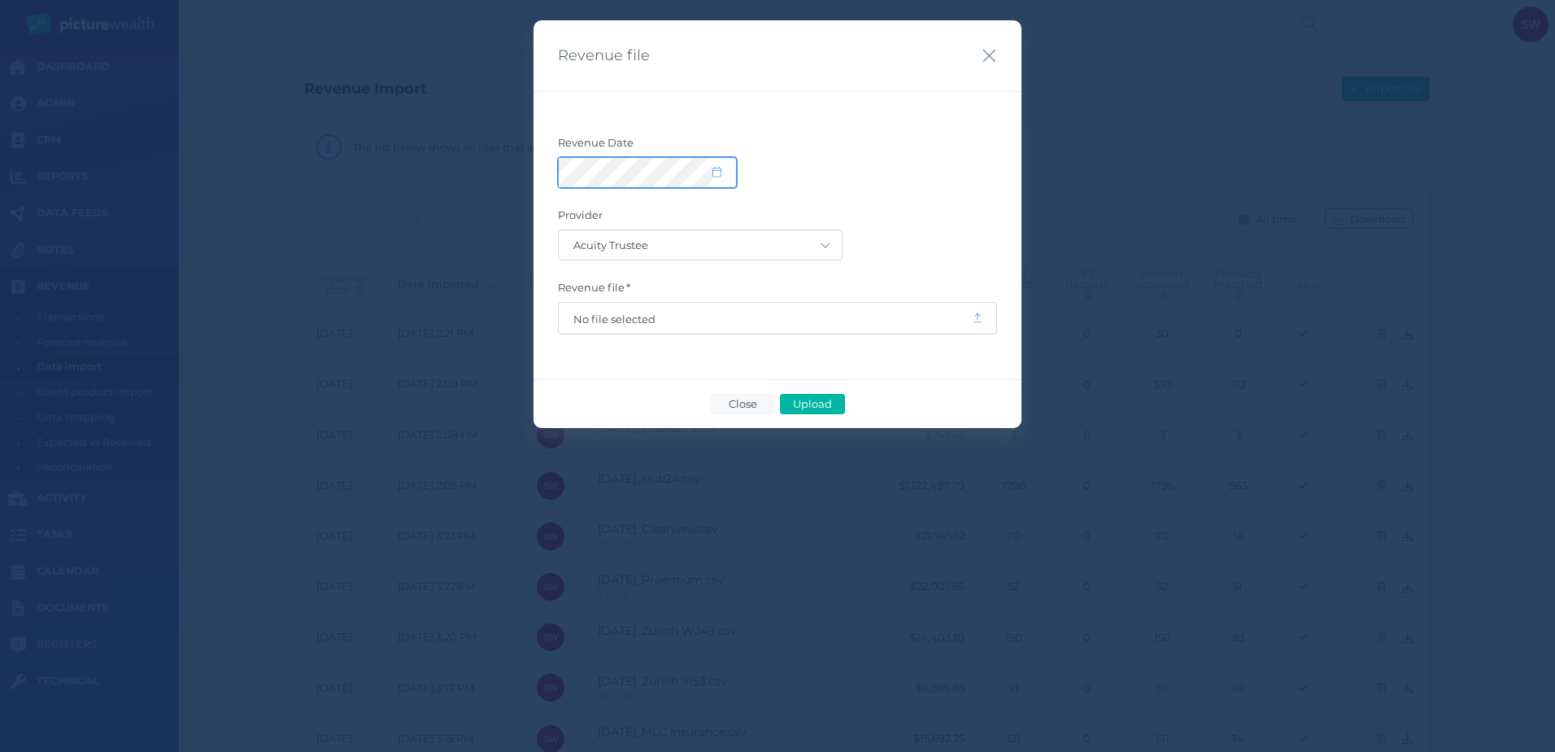
select select "9"
select select "2025"
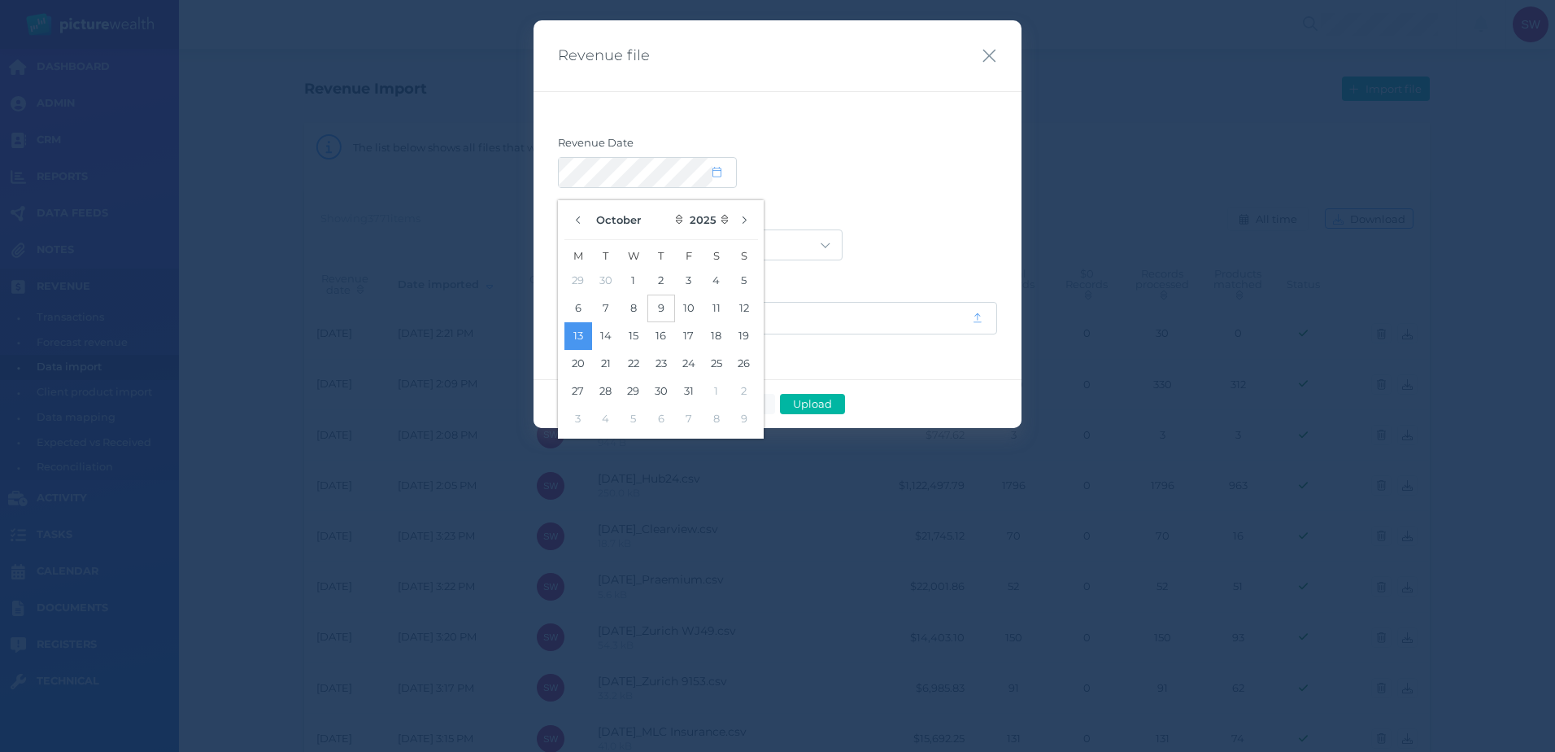
click at [658, 311] on button "9" at bounding box center [661, 308] width 28 height 28
click at [931, 117] on div "Revenue Date Provider Acuity Trustee AIA Australia AMG Super AMP ASGARD Asteron…" at bounding box center [778, 235] width 488 height 288
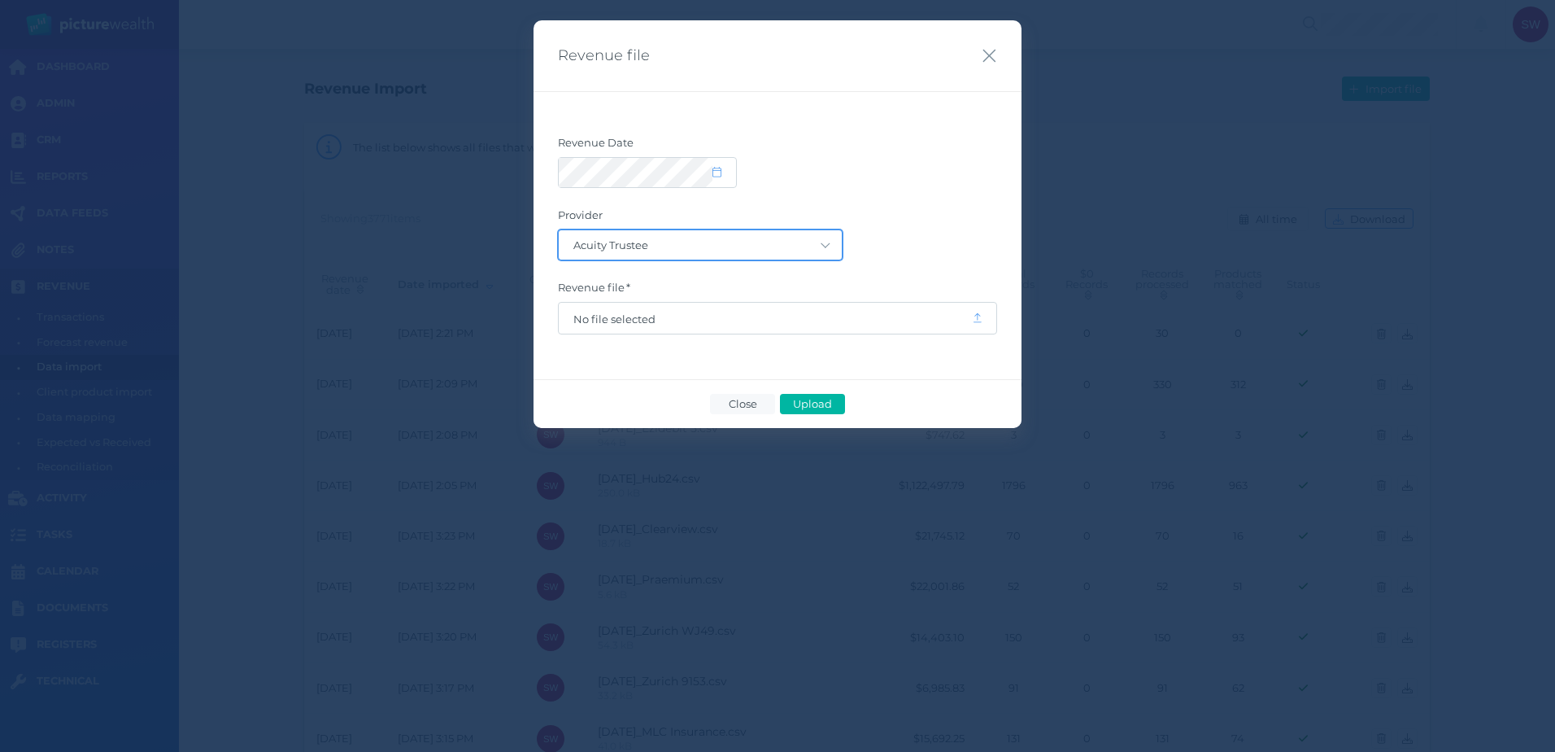
click at [826, 239] on select "Acuity Trustee AIA Australia AMG Super AMP ASGARD Asteron Life Australian Retir…" at bounding box center [700, 244] width 283 height 29
select select "128"
click at [559, 230] on select "Acuity Trustee AIA Australia AMG Super AMP ASGARD Asteron Life Australian Retir…" at bounding box center [700, 244] width 283 height 29
click at [833, 327] on span "No file selected" at bounding box center [765, 318] width 413 height 31
click at [970, 318] on span "No file selected" at bounding box center [765, 318] width 413 height 31
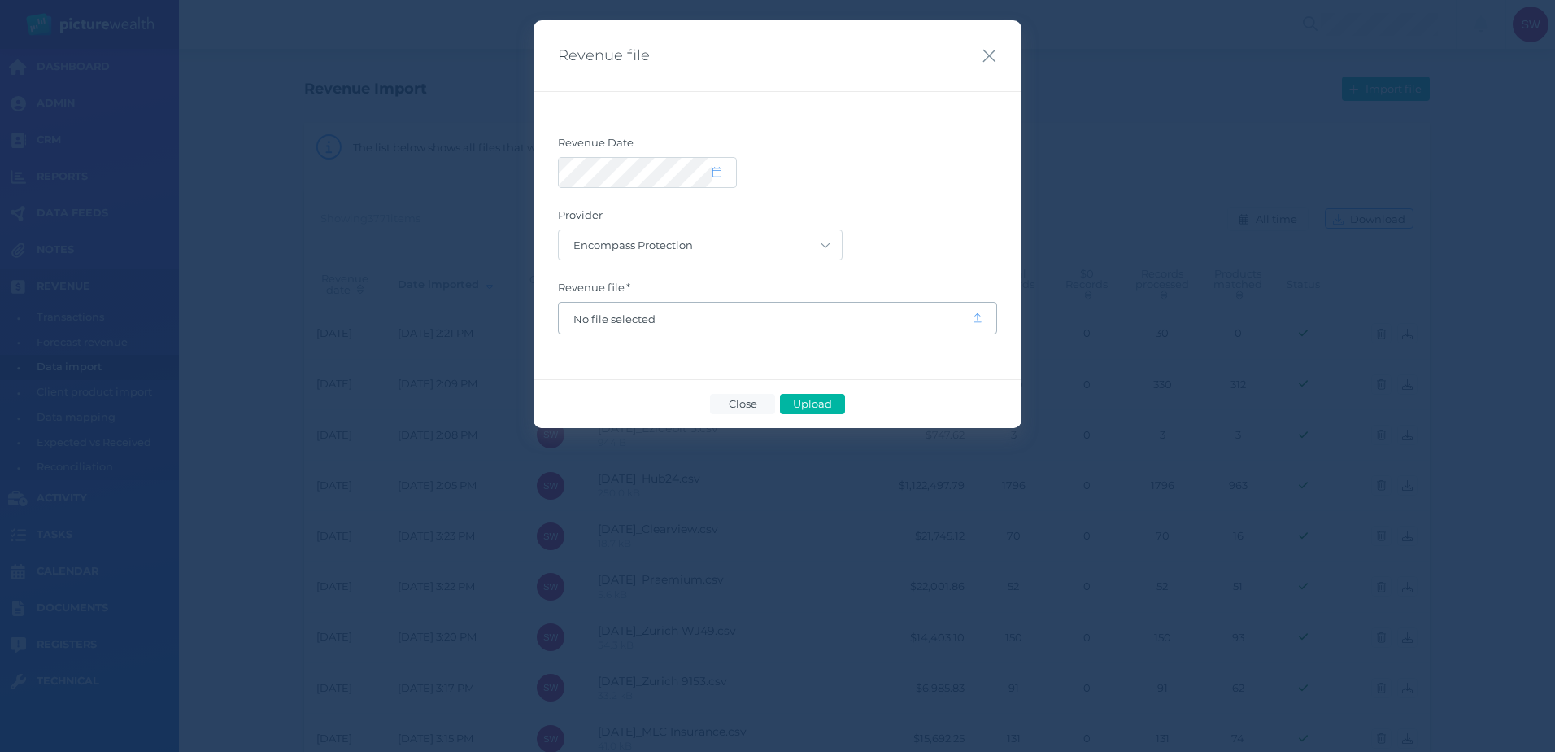
click at [977, 317] on icon at bounding box center [978, 317] width 8 height 11
click at [637, 321] on span "No file selected" at bounding box center [765, 318] width 384 height 13
click at [824, 408] on span "Upload" at bounding box center [812, 403] width 53 height 13
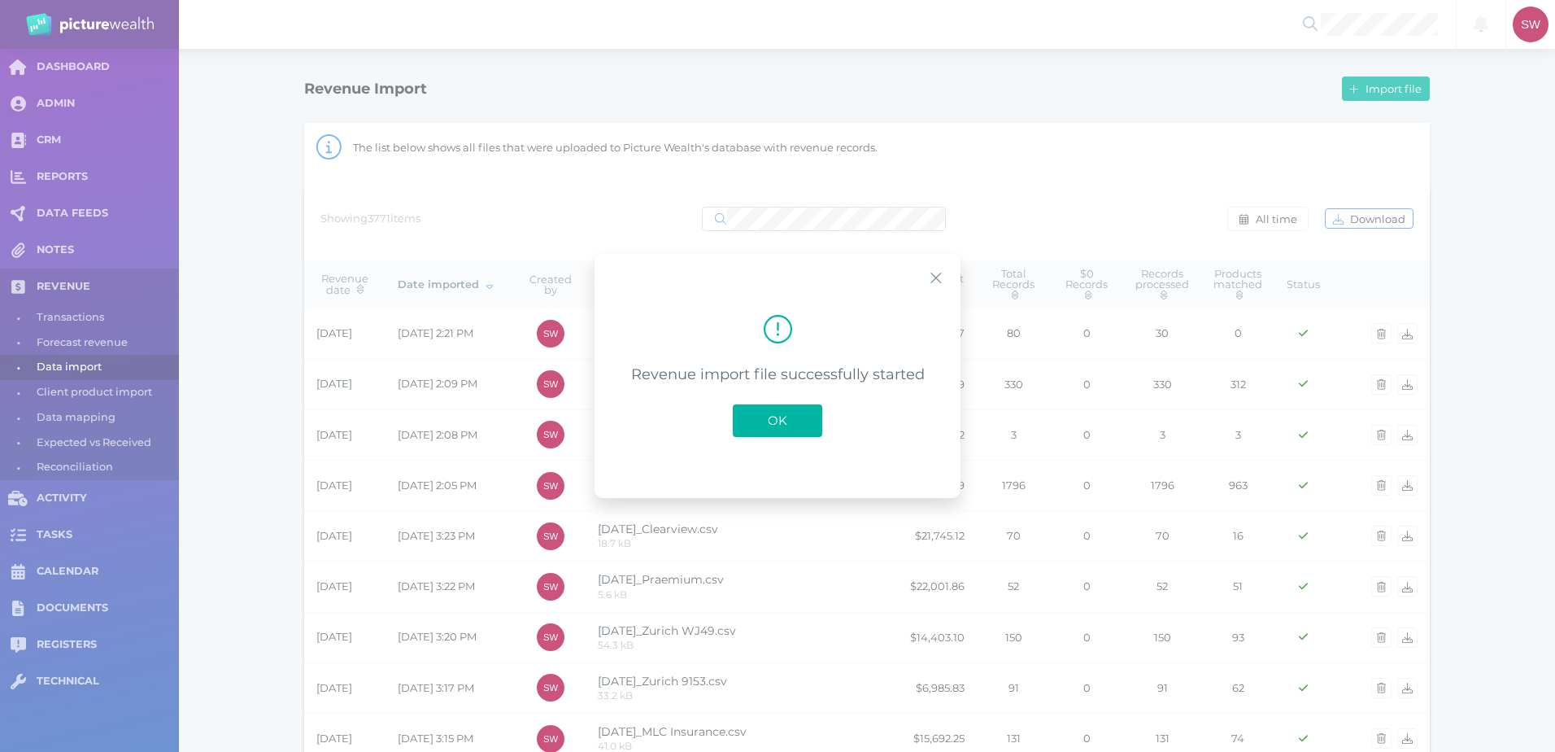
click at [785, 412] on span "OK" at bounding box center [778, 419] width 36 height 15
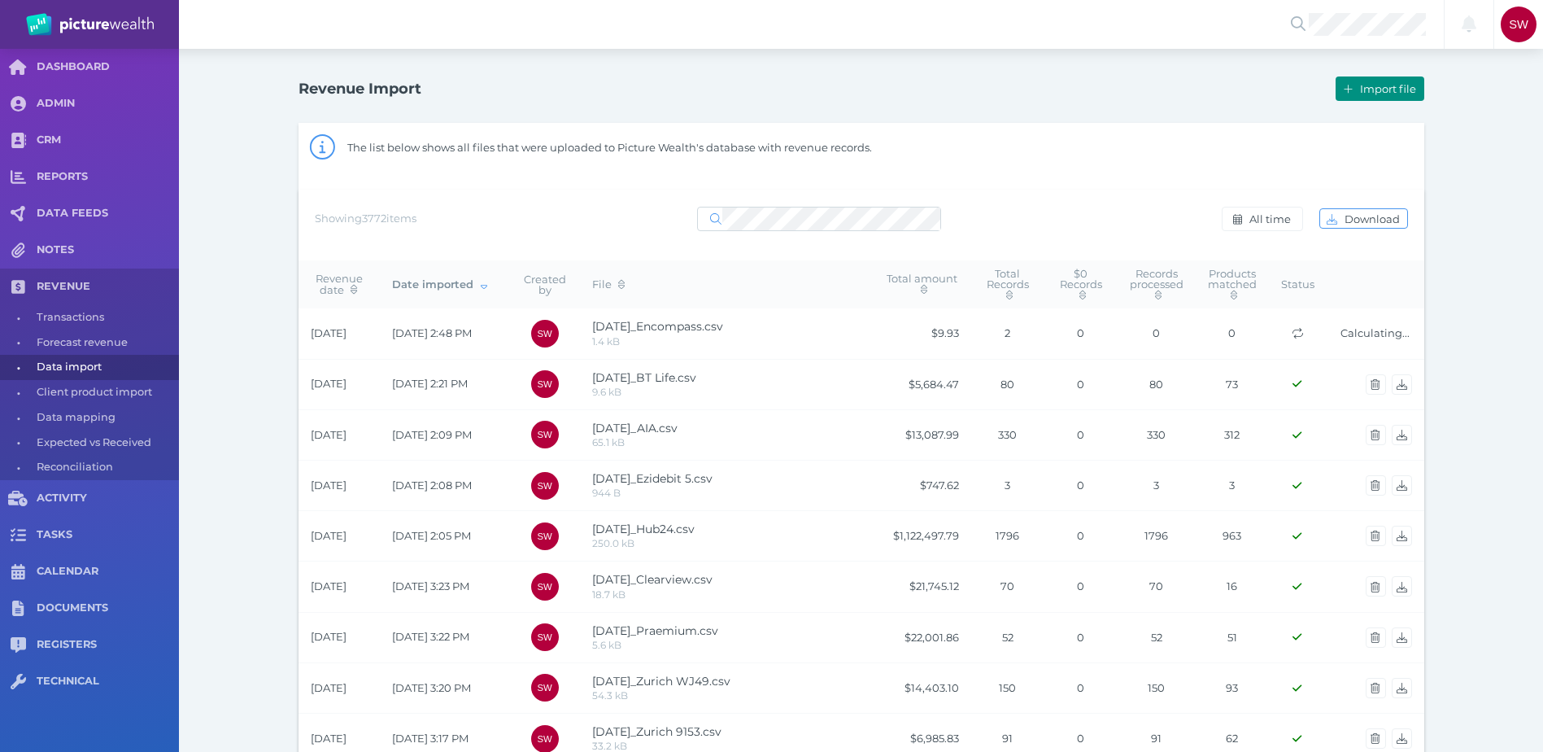
click at [1409, 95] on button "Import file" at bounding box center [1380, 88] width 88 height 24
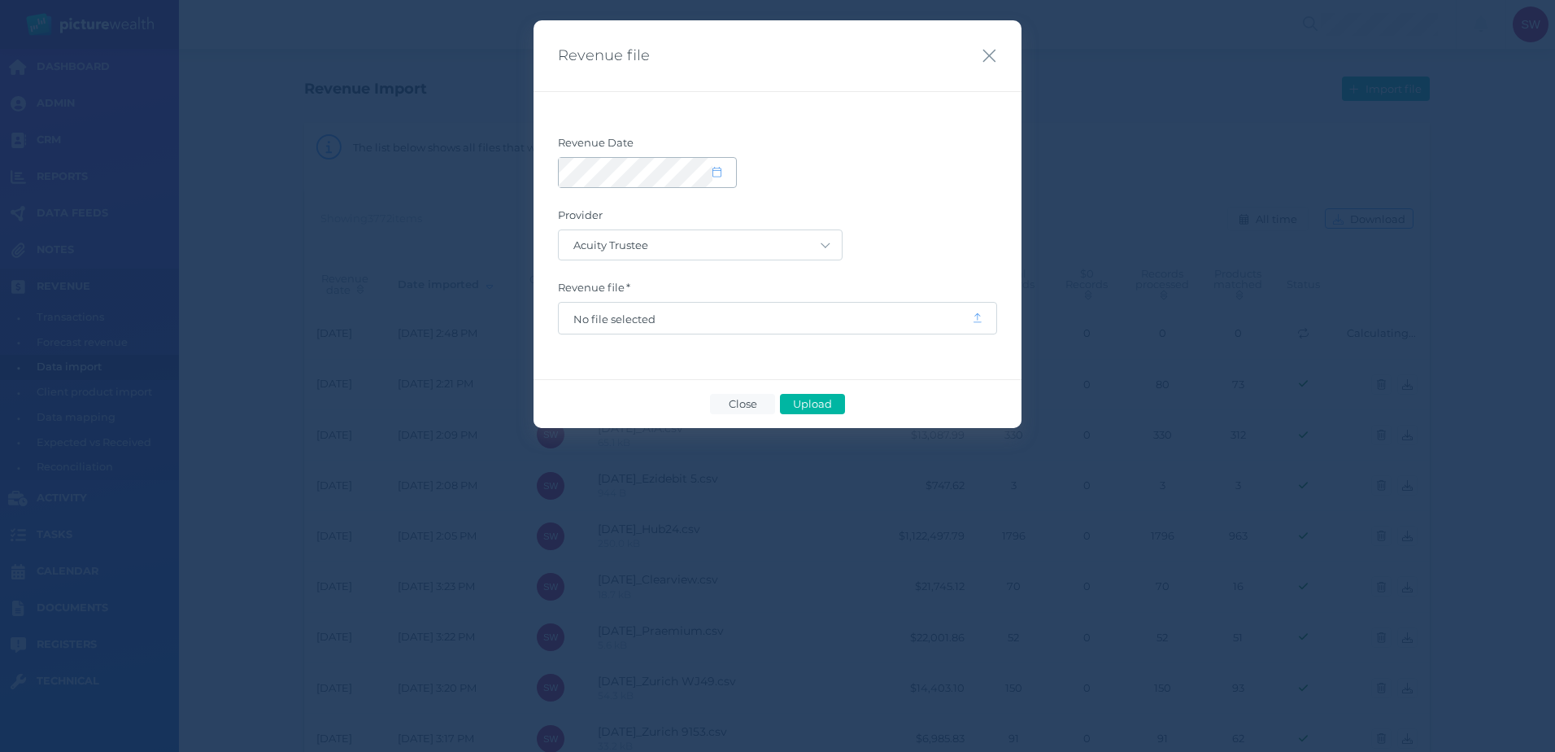
click at [715, 172] on icon at bounding box center [717, 172] width 9 height 11
select select "9"
select select "2025"
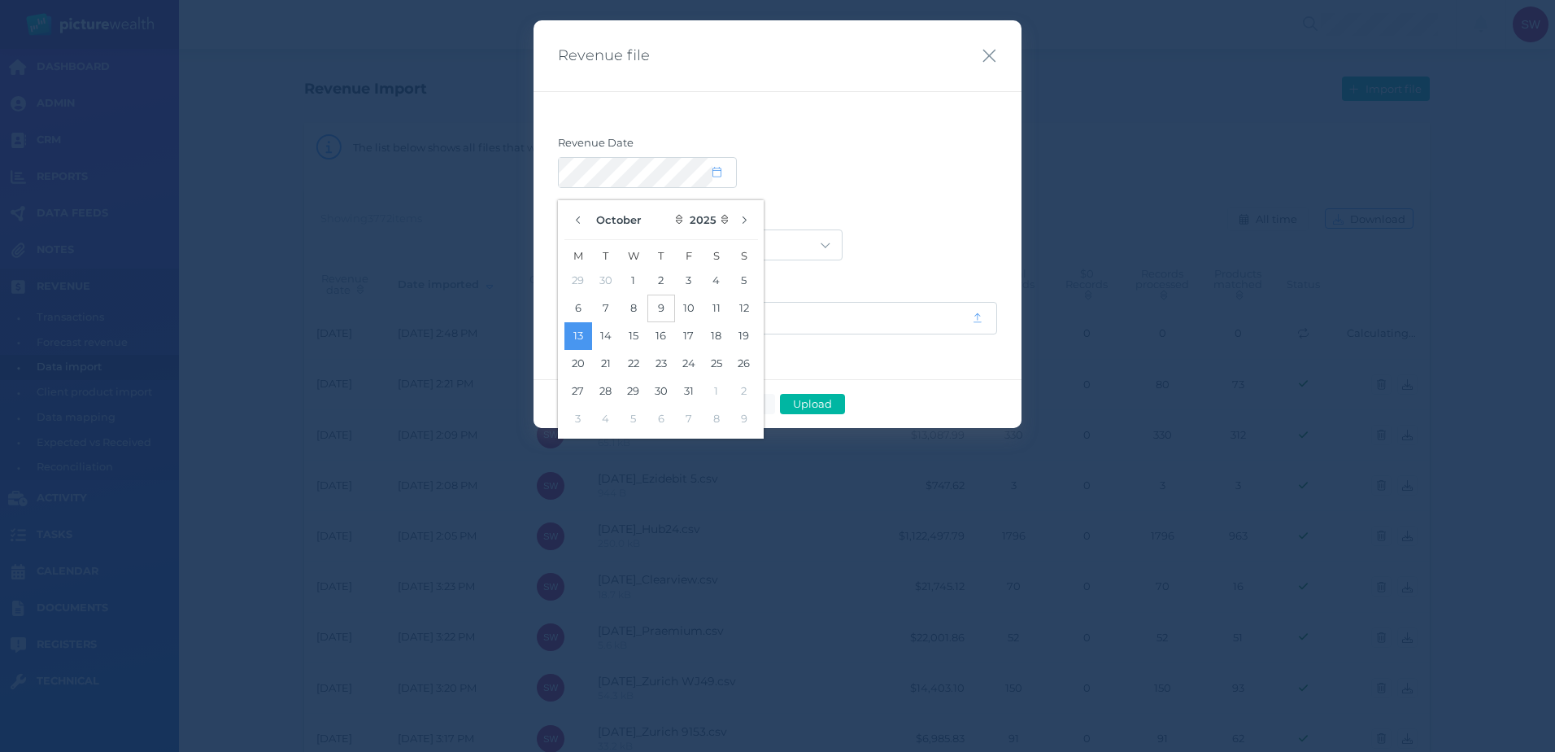
click at [657, 302] on button "9" at bounding box center [661, 308] width 28 height 28
click at [882, 229] on div "Acuity Trustee AIA Australia AMG Super AMP ASGARD Asteron Life Australian Retir…" at bounding box center [777, 244] width 439 height 31
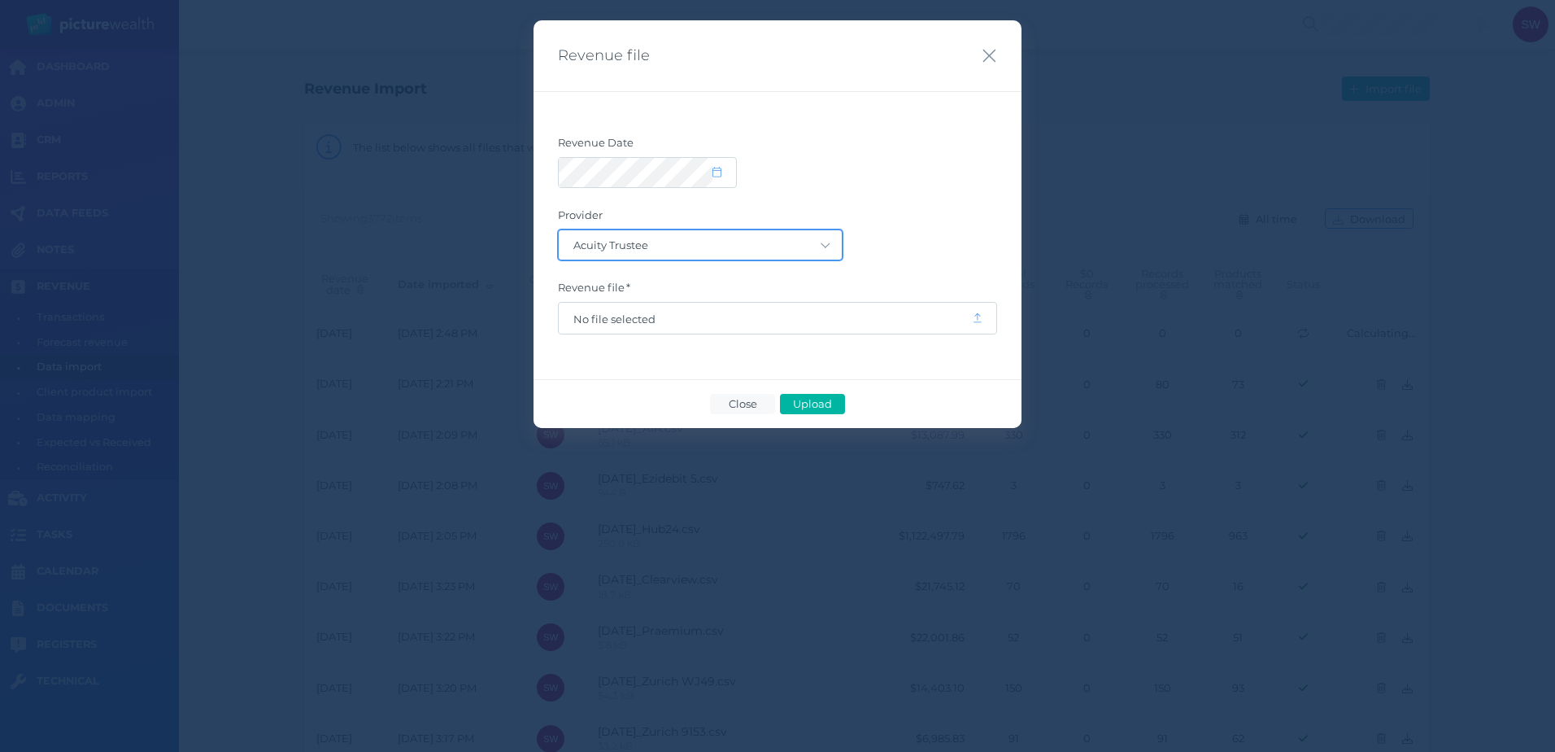
click at [813, 241] on select "Acuity Trustee AIA Australia AMG Super AMP ASGARD Asteron Life Australian Retir…" at bounding box center [700, 244] width 283 height 29
select select "77"
click at [559, 230] on select "Acuity Trustee AIA Australia AMG Super AMP ASGARD Asteron Life Australian Retir…" at bounding box center [700, 244] width 283 height 29
click at [658, 317] on span "No file selected" at bounding box center [765, 318] width 384 height 13
click at [803, 403] on span "Upload" at bounding box center [812, 403] width 53 height 13
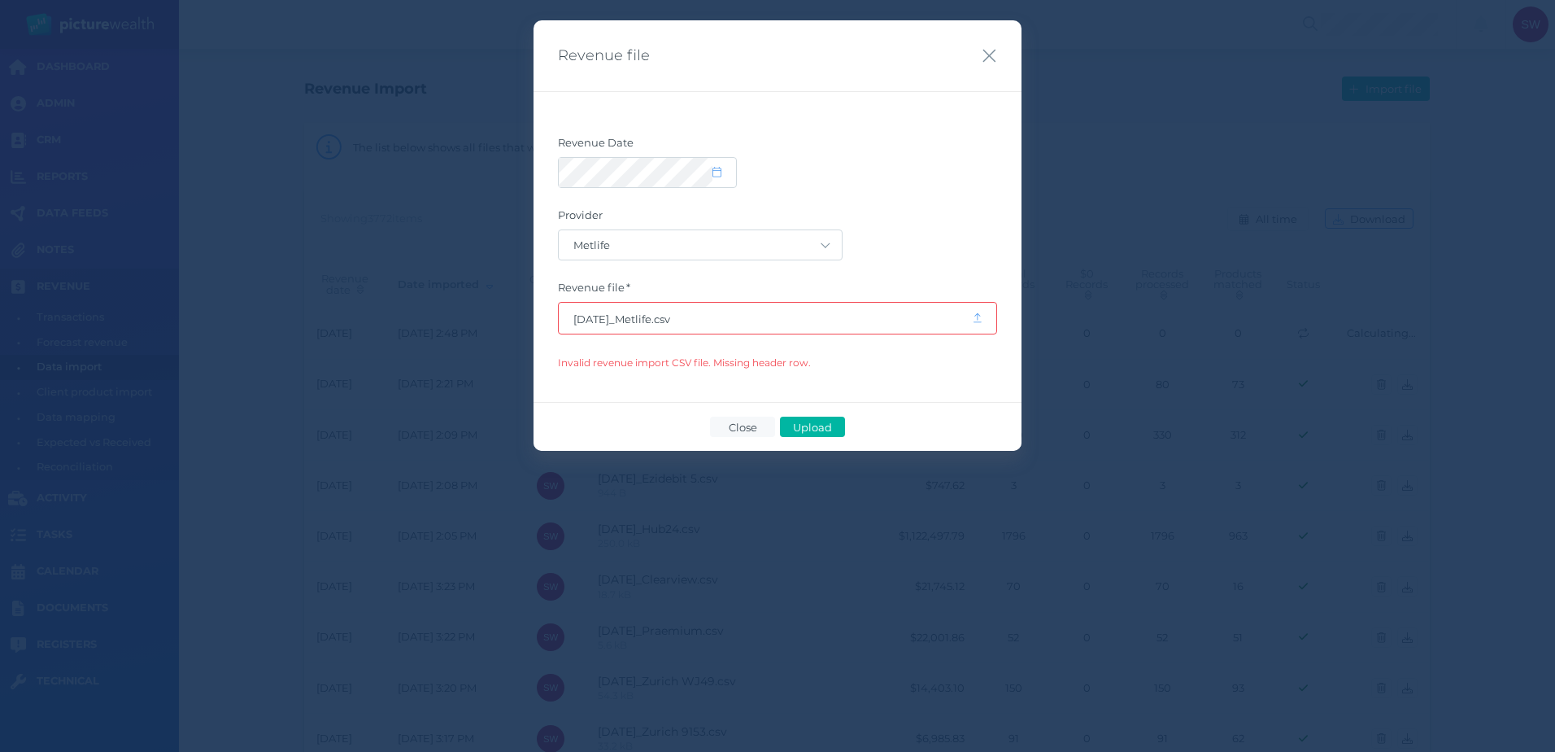
click at [821, 320] on span "2025 10 09_Metlife.csv" at bounding box center [765, 318] width 384 height 13
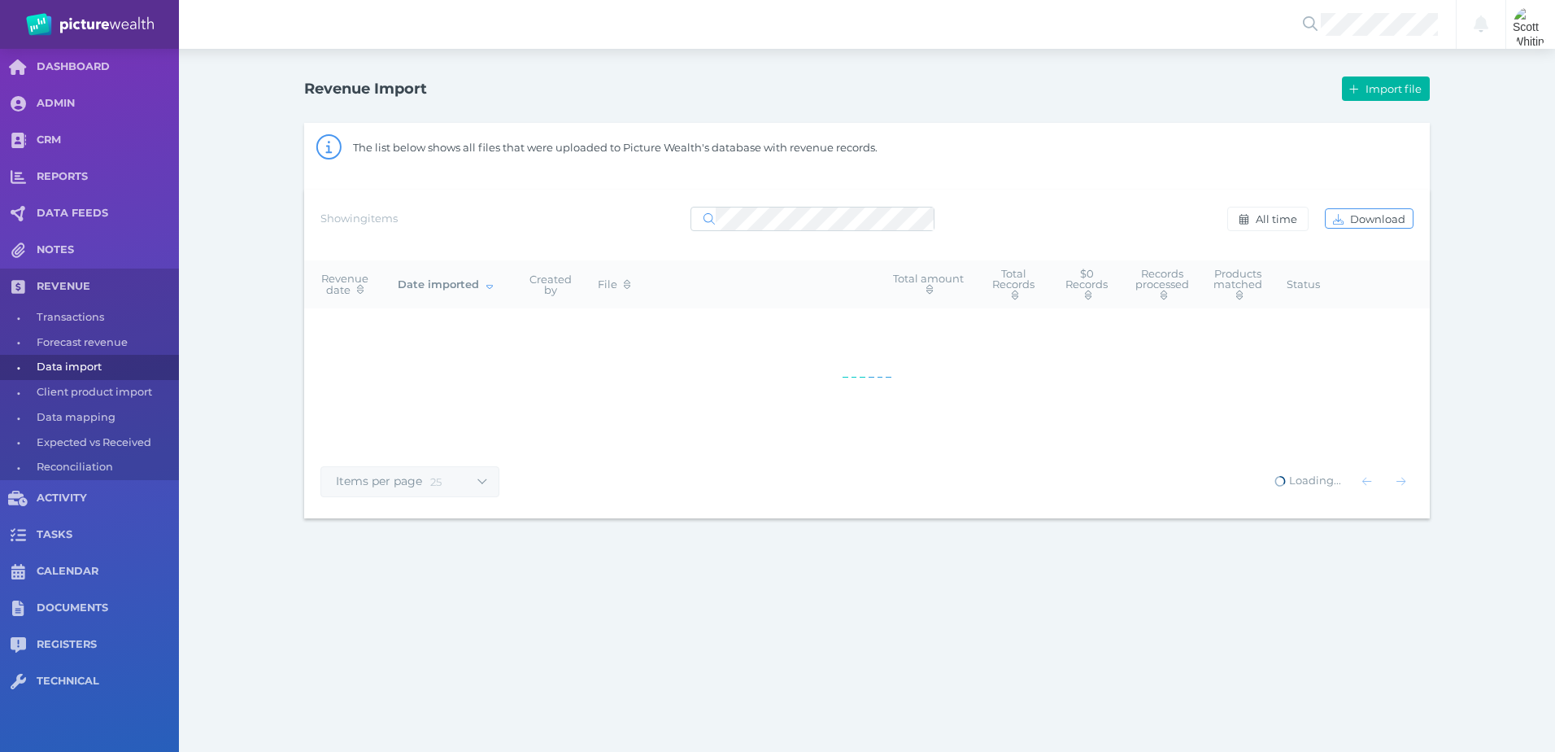
select select "25"
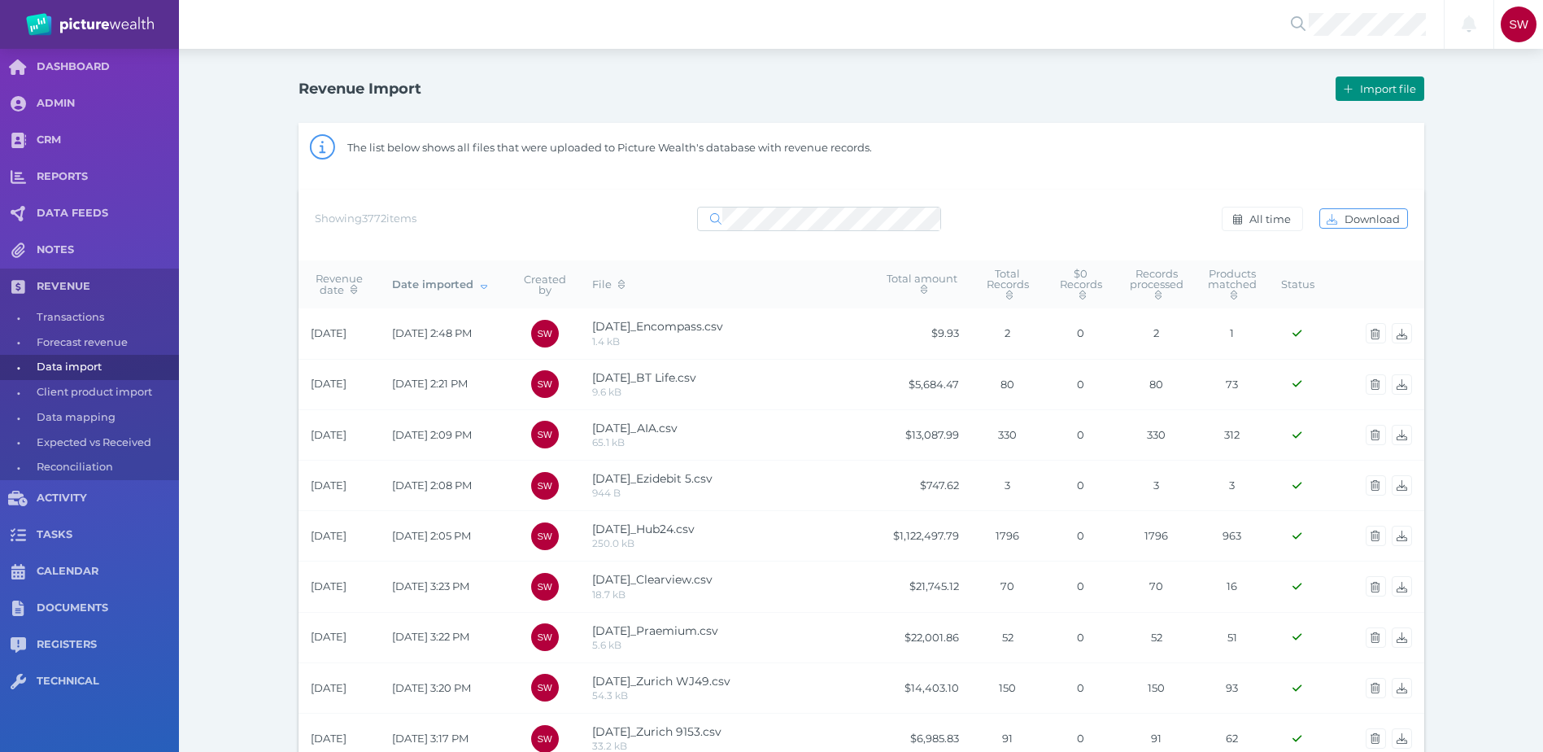
click at [1388, 81] on button "Import file" at bounding box center [1380, 88] width 88 height 24
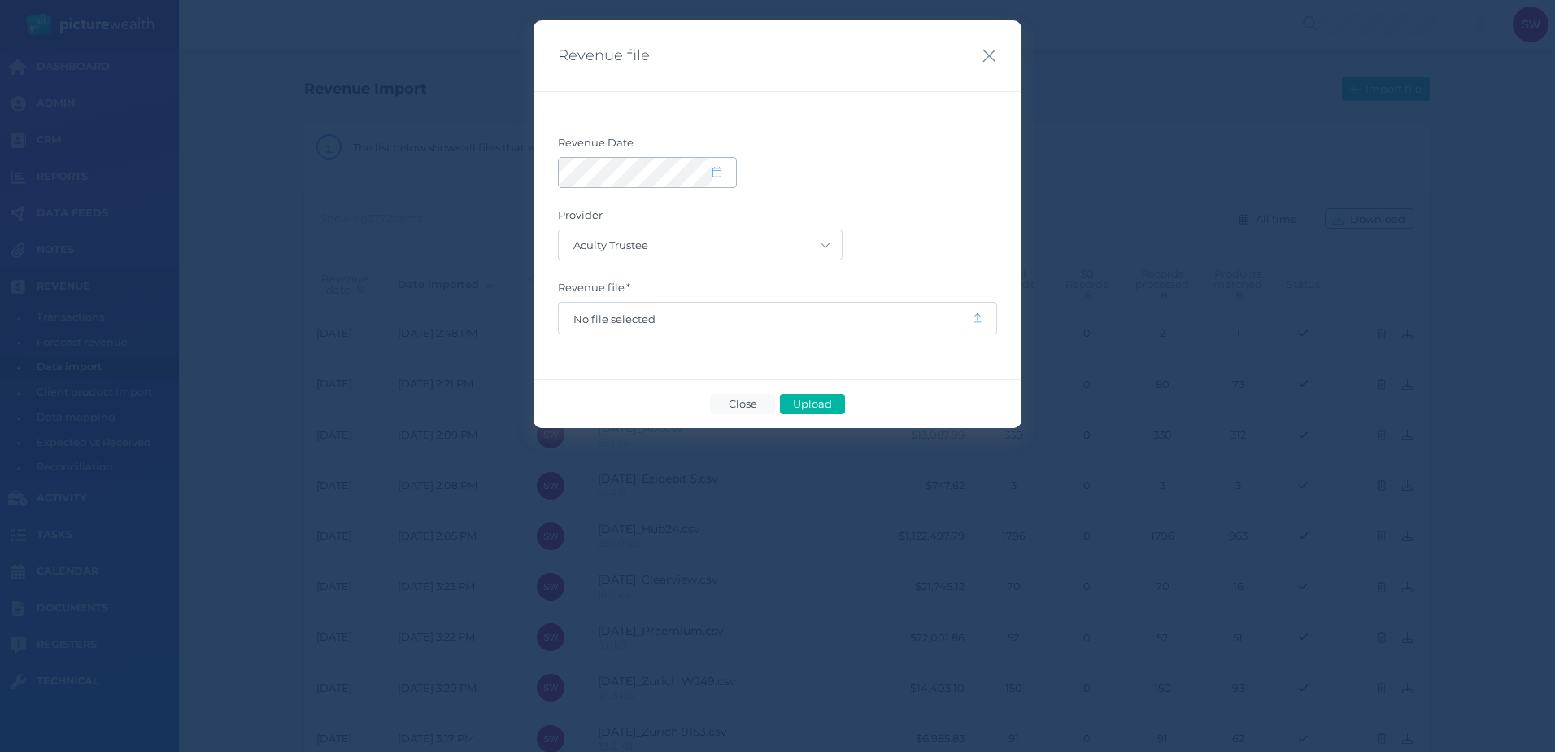
click at [724, 172] on span at bounding box center [725, 173] width 24 height 14
select select "9"
select select "2025"
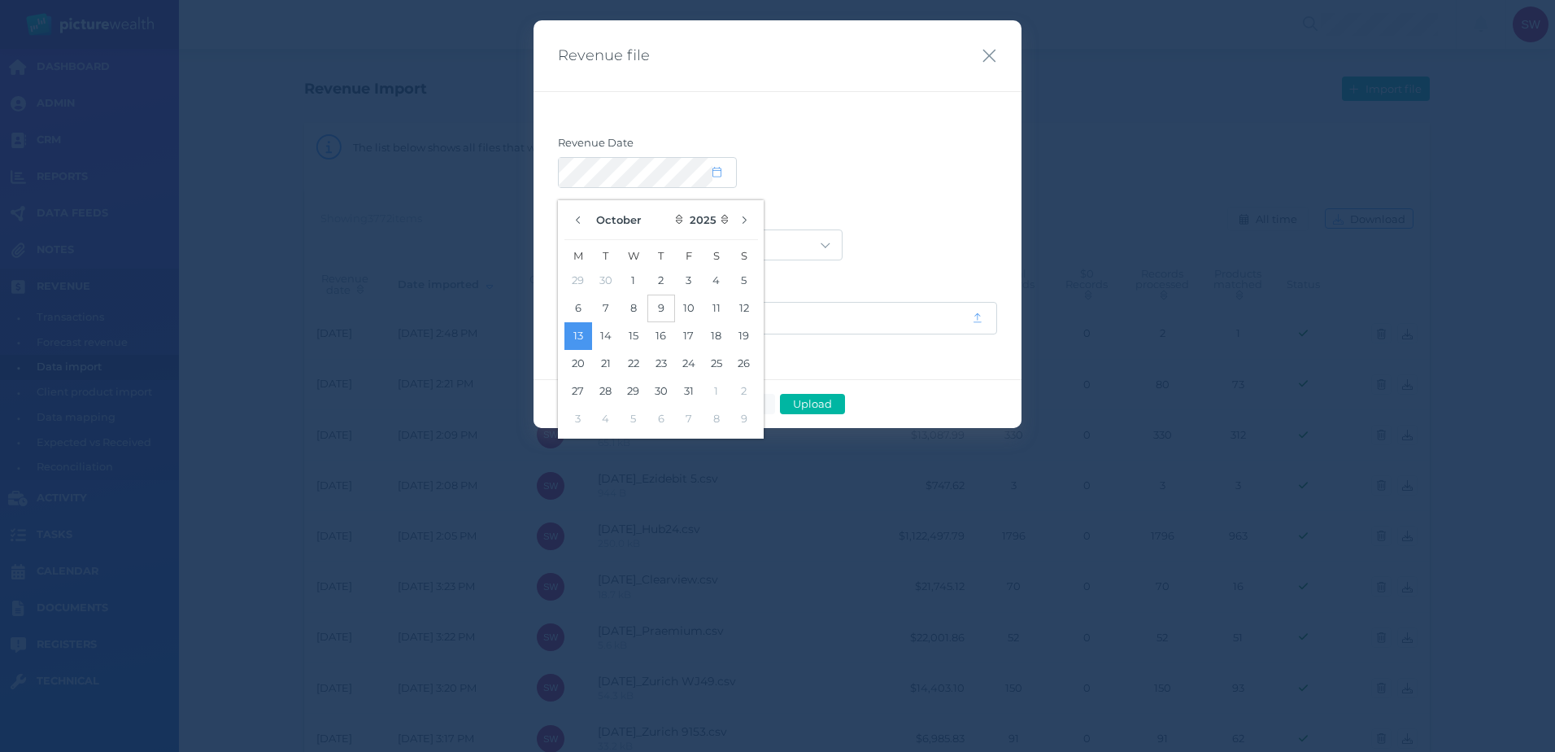
click at [663, 311] on button "9" at bounding box center [661, 308] width 28 height 28
click at [931, 229] on div "Acuity Trustee AIA Australia AMG Super AMP ASGARD Asteron Life Australian Retir…" at bounding box center [777, 244] width 439 height 31
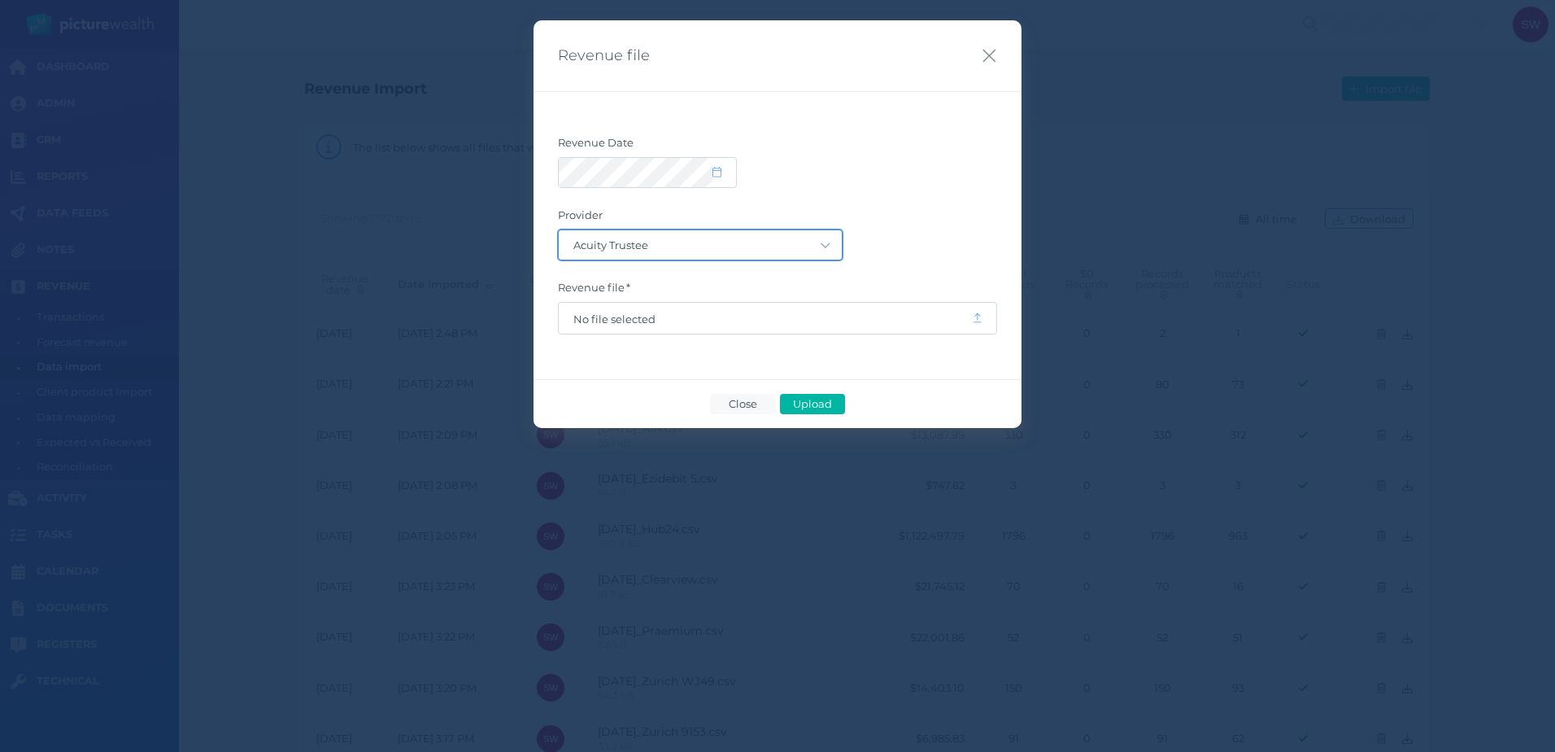
click at [820, 243] on select "Acuity Trustee AIA Australia AMG Super AMP ASGARD Asteron Life Australian Retir…" at bounding box center [700, 244] width 283 height 29
select select "77"
click at [559, 230] on select "Acuity Trustee AIA Australia AMG Super AMP ASGARD Asteron Life Australian Retir…" at bounding box center [700, 244] width 283 height 29
click at [691, 311] on span "No file selected" at bounding box center [765, 318] width 413 height 31
click at [691, 319] on span "No file selected" at bounding box center [765, 318] width 384 height 13
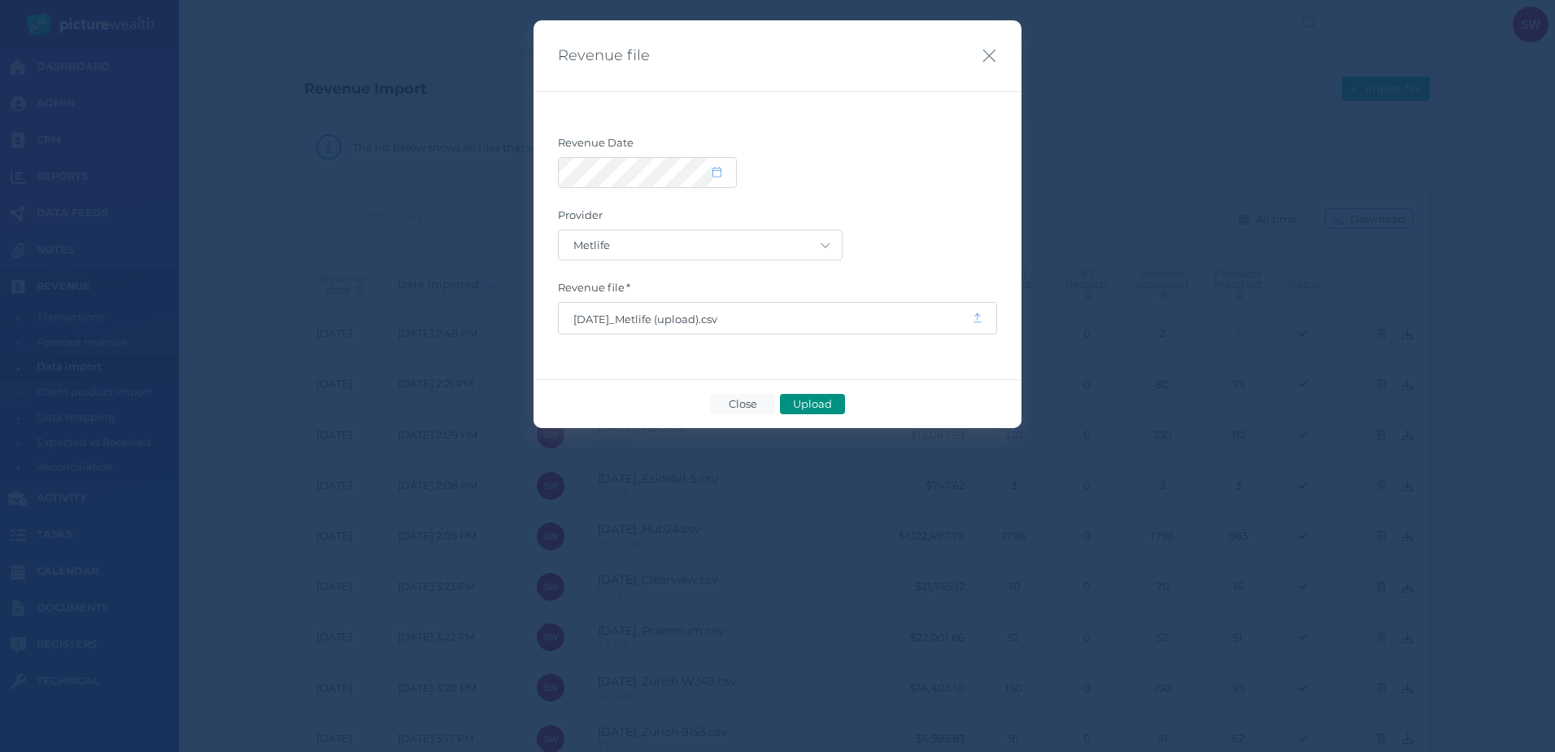
click at [799, 398] on span "Upload" at bounding box center [812, 403] width 53 height 13
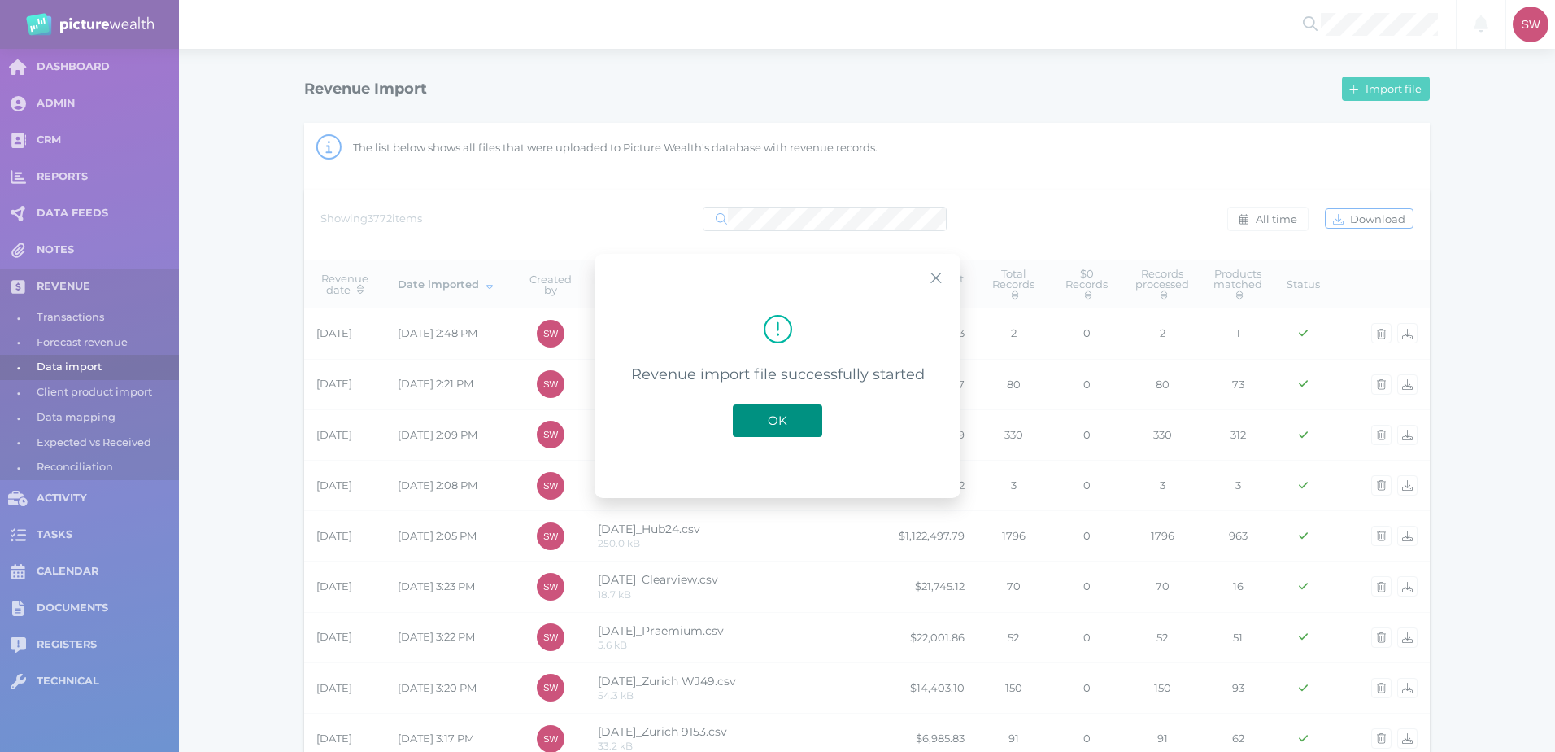
click at [771, 421] on span "OK" at bounding box center [778, 419] width 36 height 15
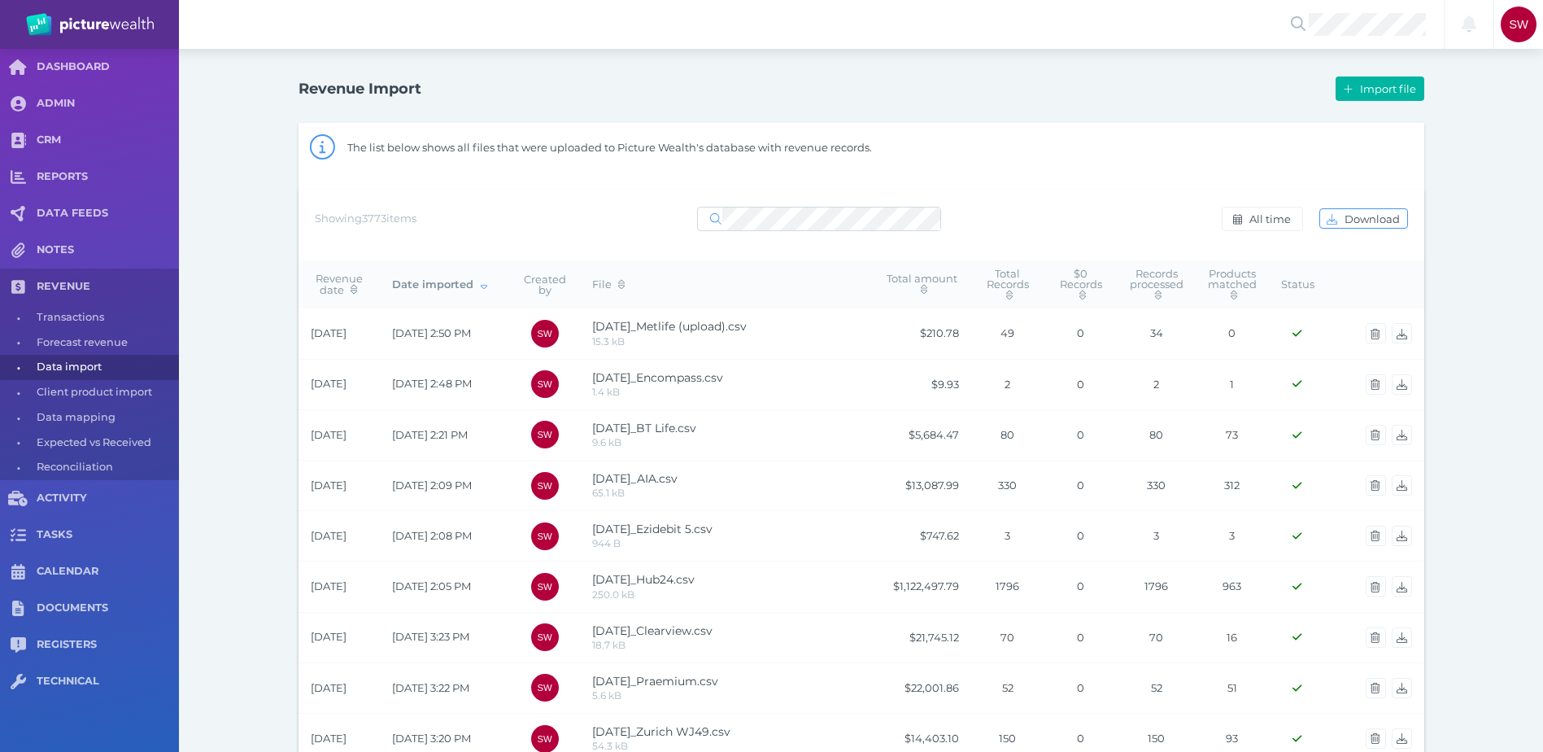
click at [1378, 83] on span "Import file" at bounding box center [1390, 88] width 67 height 13
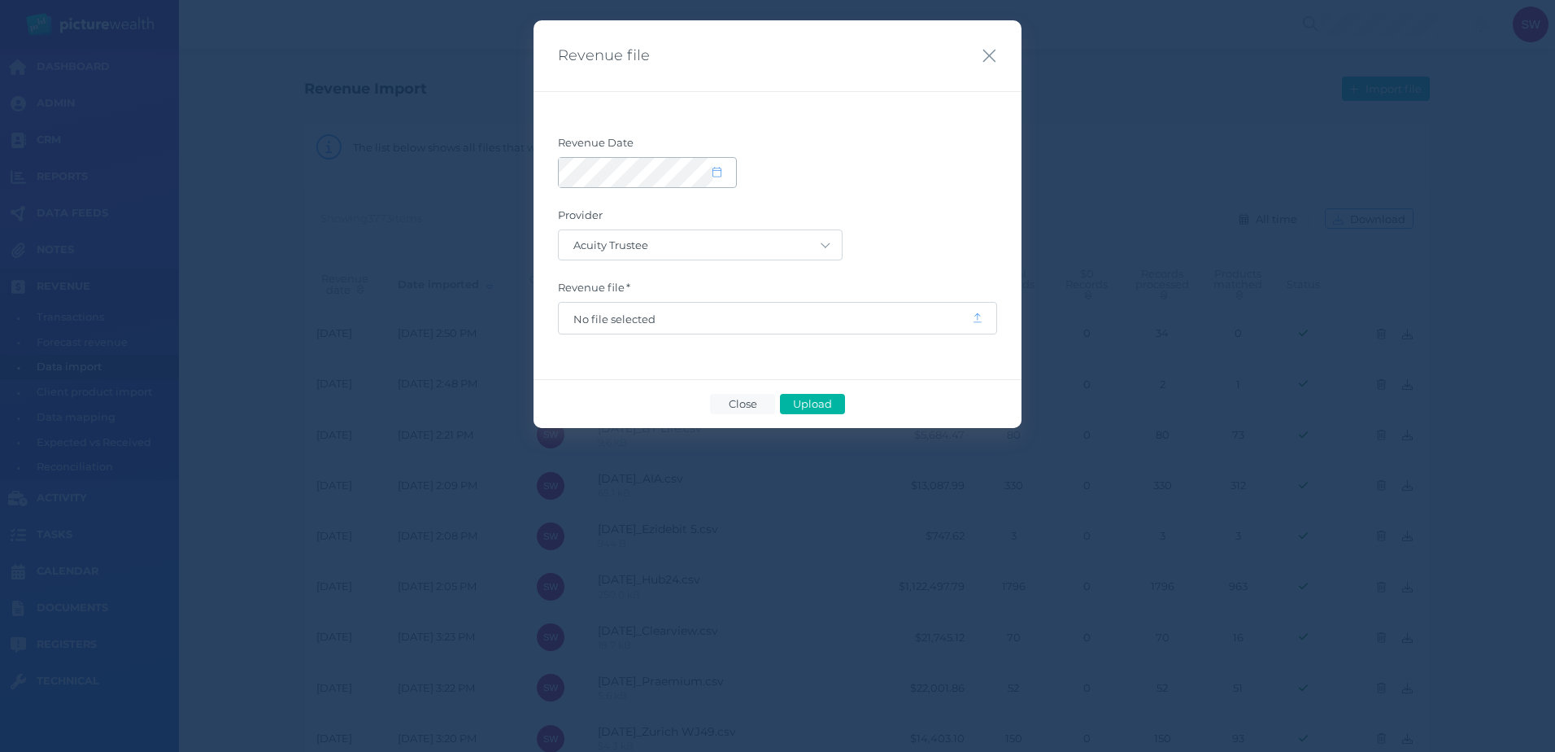
click at [722, 174] on span at bounding box center [725, 173] width 24 height 14
select select "9"
select select "2025"
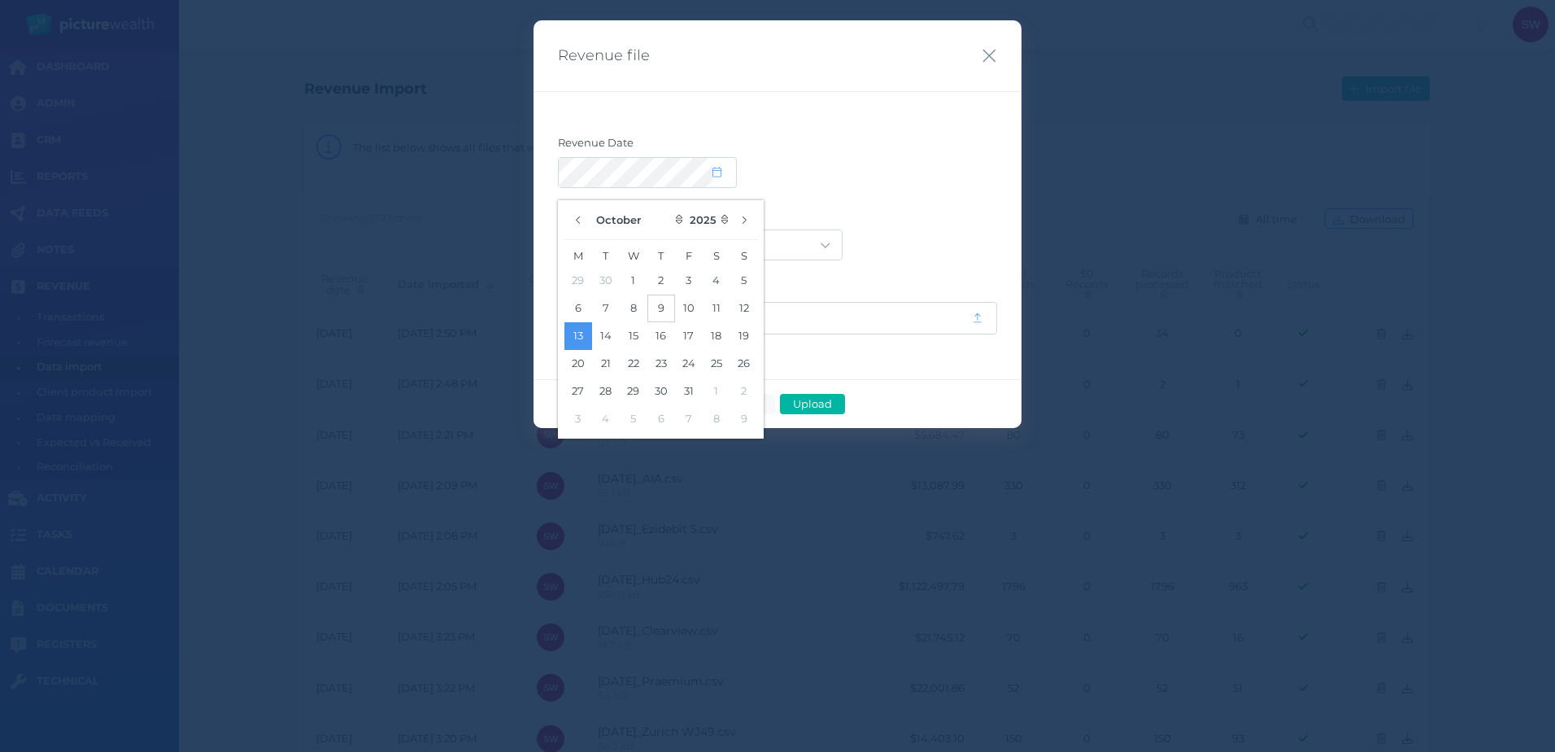
click at [673, 312] on button "9" at bounding box center [661, 308] width 28 height 28
click at [904, 182] on div at bounding box center [777, 172] width 439 height 31
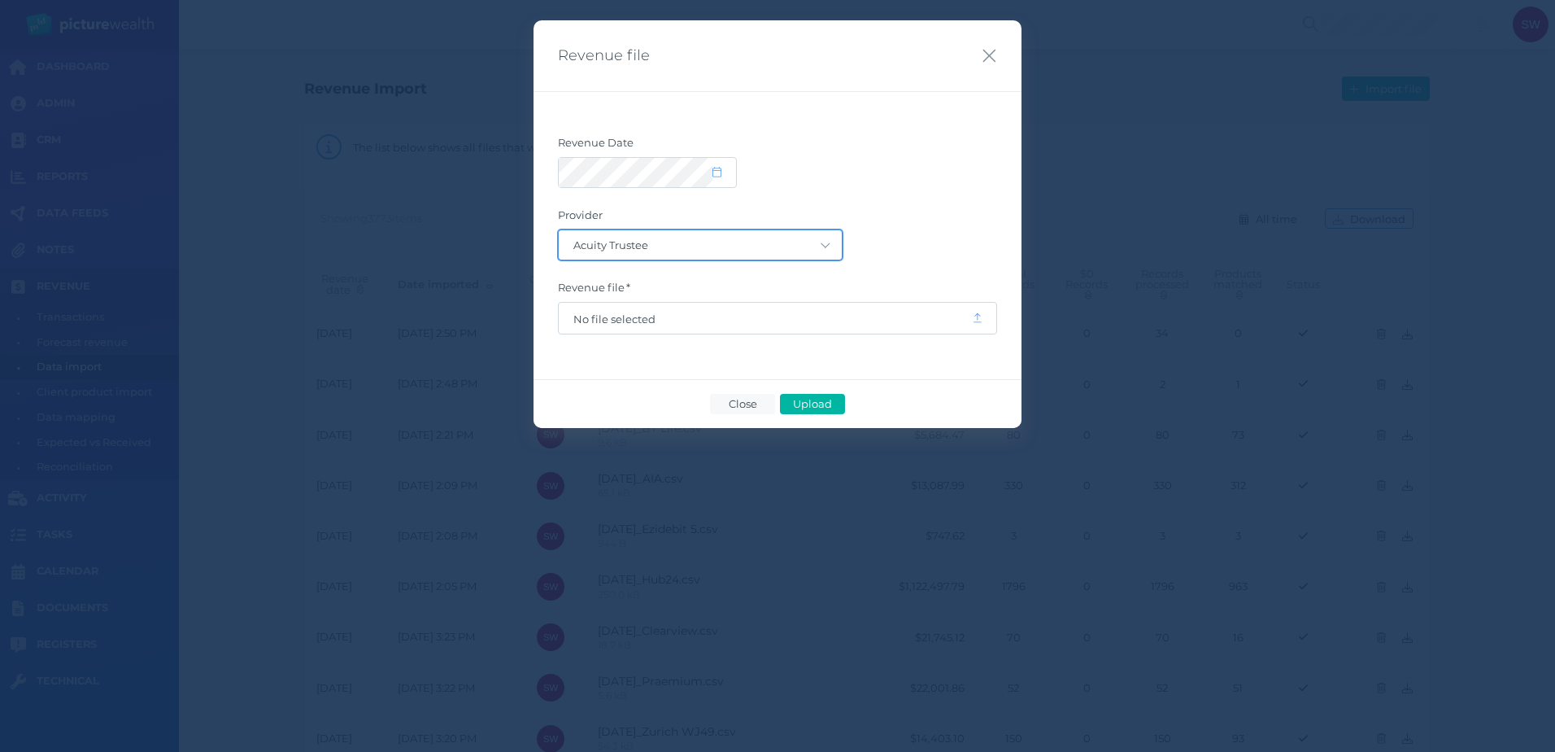
click at [804, 244] on select "Acuity Trustee AIA Australia AMG Super AMP ASGARD Asteron Life Australian Retir…" at bounding box center [700, 244] width 283 height 29
select select "80"
click at [559, 230] on select "Acuity Trustee AIA Australia AMG Super AMP ASGARD Asteron Life Australian Retir…" at bounding box center [700, 244] width 283 height 29
click at [700, 314] on span "No file selected" at bounding box center [765, 318] width 384 height 13
click at [817, 400] on span "Upload" at bounding box center [812, 403] width 53 height 13
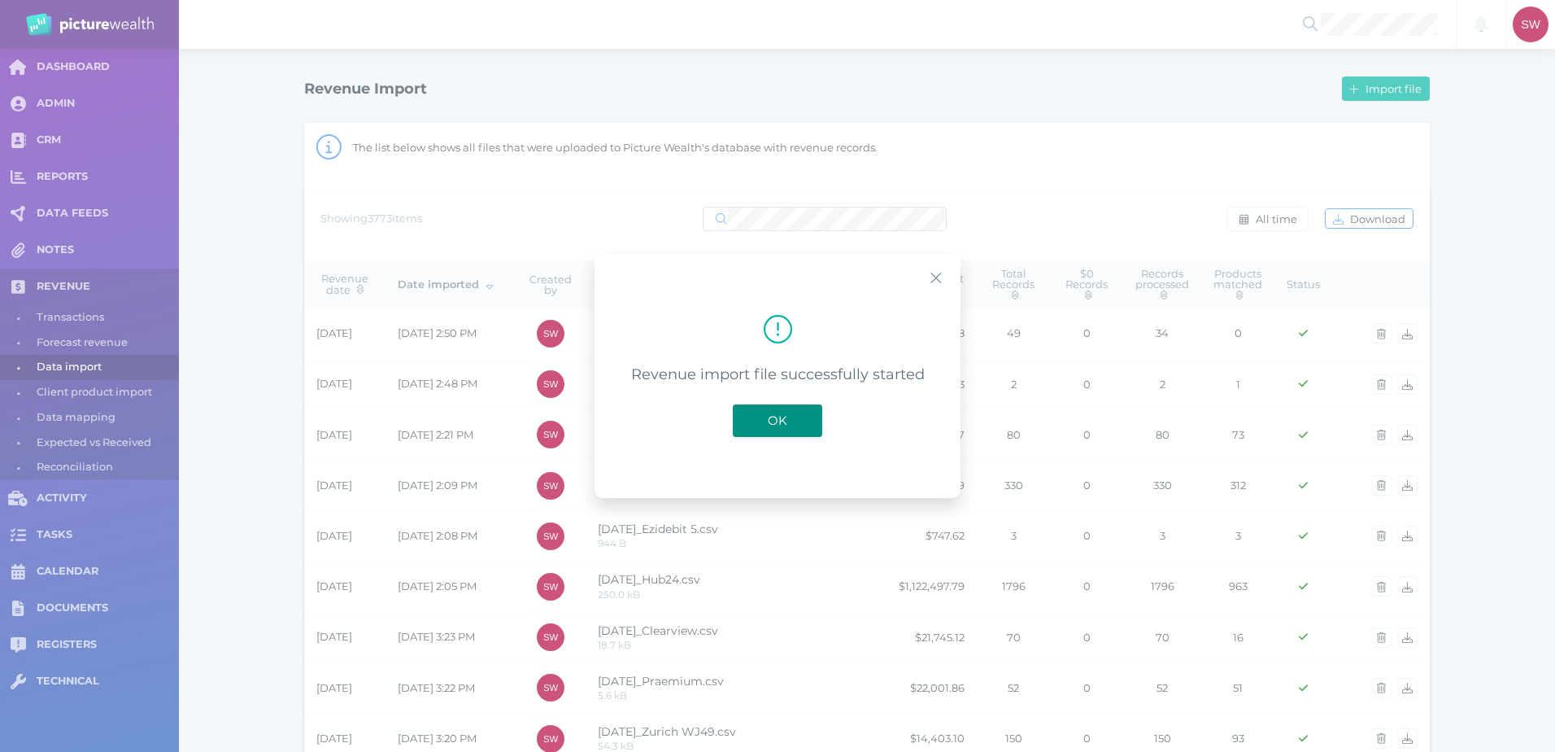
click at [782, 421] on span "OK" at bounding box center [778, 419] width 36 height 15
